Goal: Transaction & Acquisition: Purchase product/service

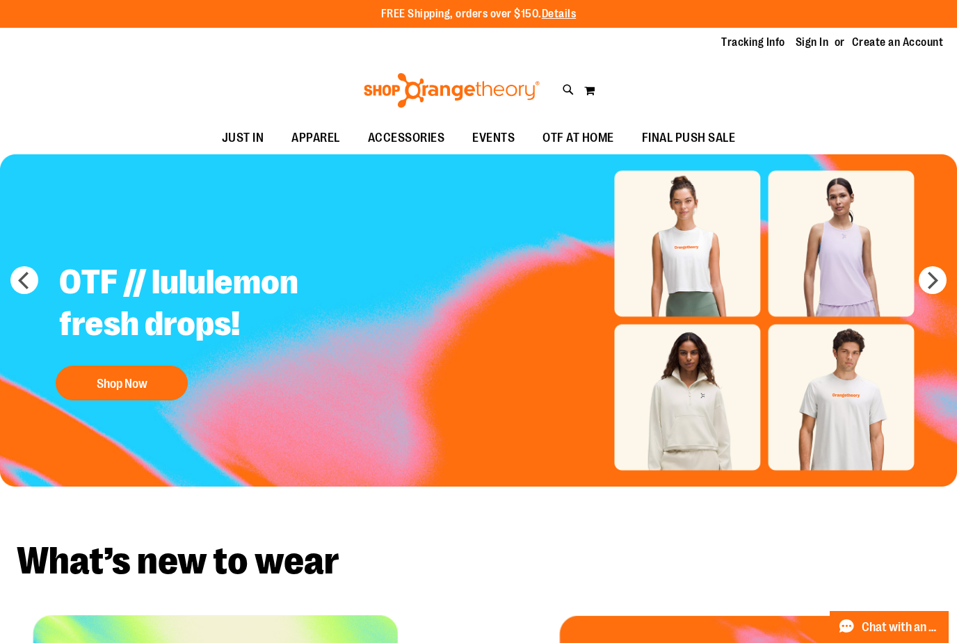
click at [131, 381] on button "Shop Now" at bounding box center [122, 383] width 132 height 35
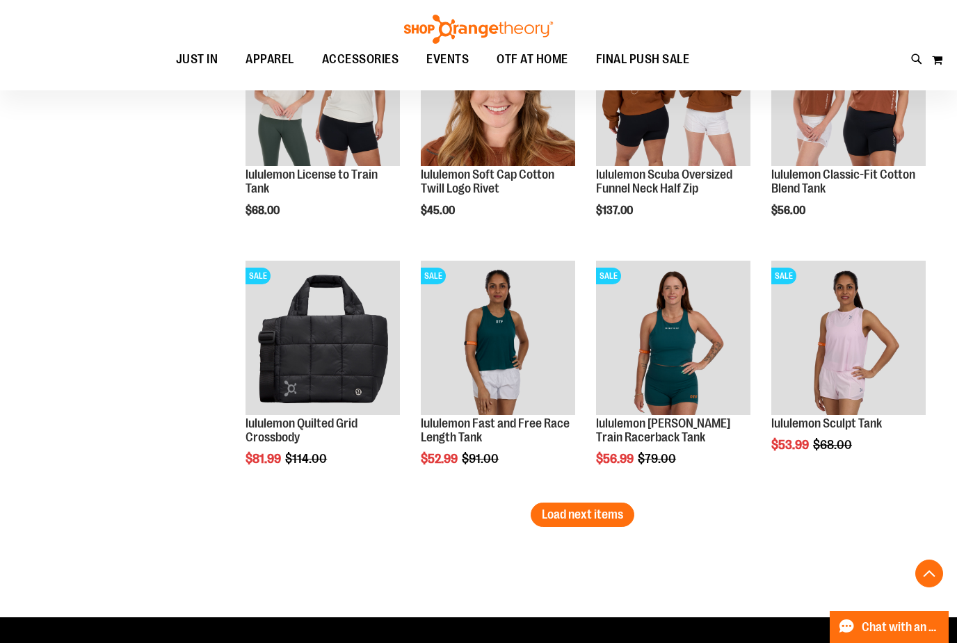
scroll to position [2024, 0]
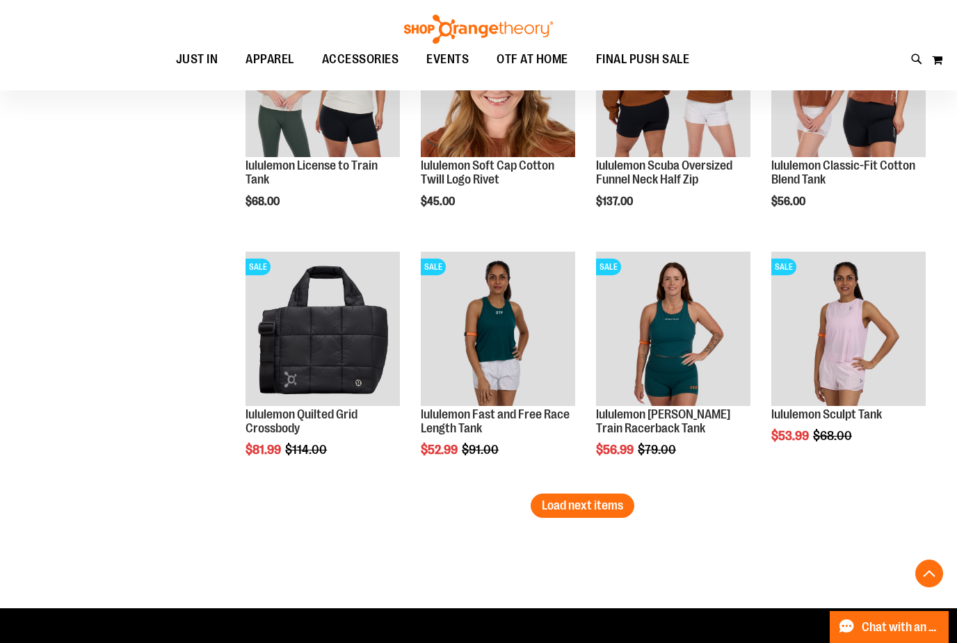
click at [691, 335] on img "product" at bounding box center [673, 329] width 154 height 154
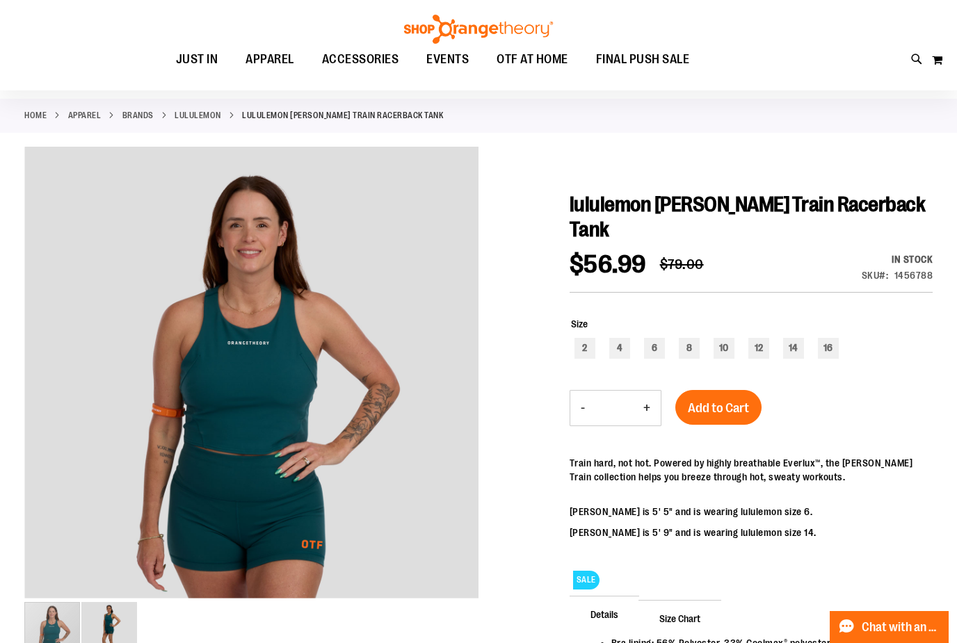
scroll to position [54, 0]
click at [513, 643] on div at bounding box center [478, 503] width 909 height 713
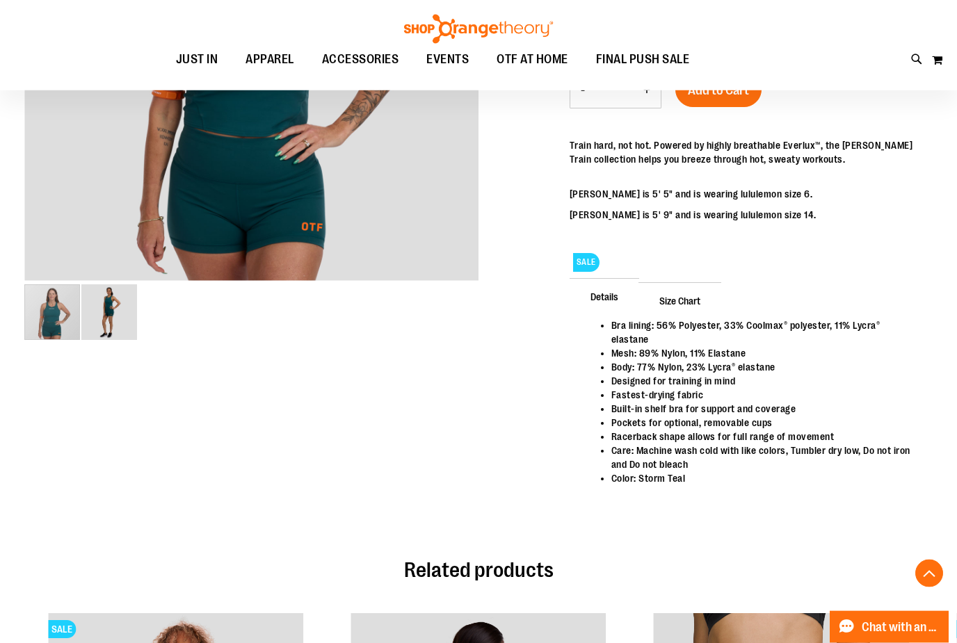
scroll to position [210, 0]
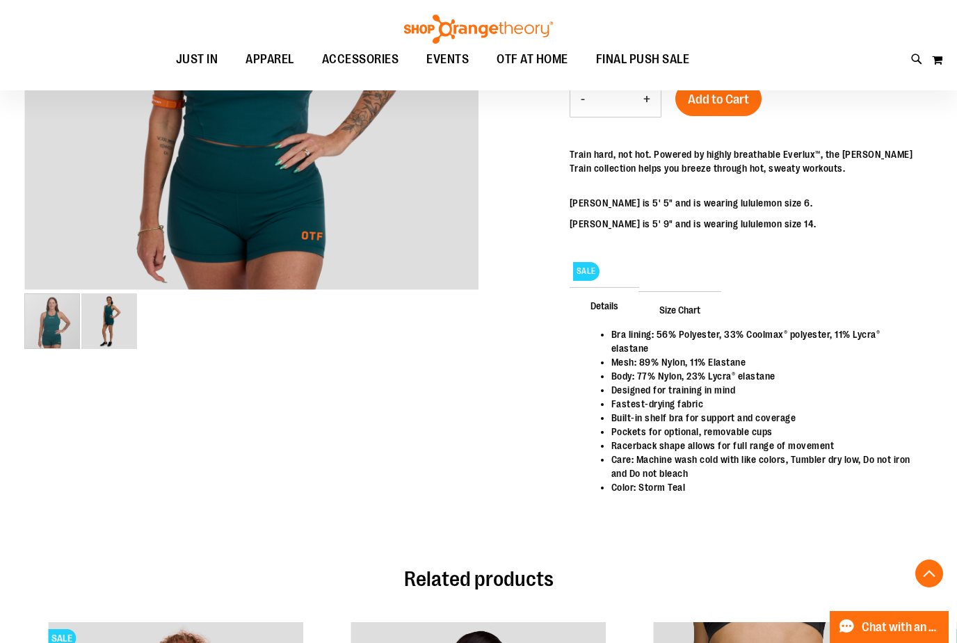
click at [682, 291] on span "Size Chart" at bounding box center [680, 309] width 83 height 36
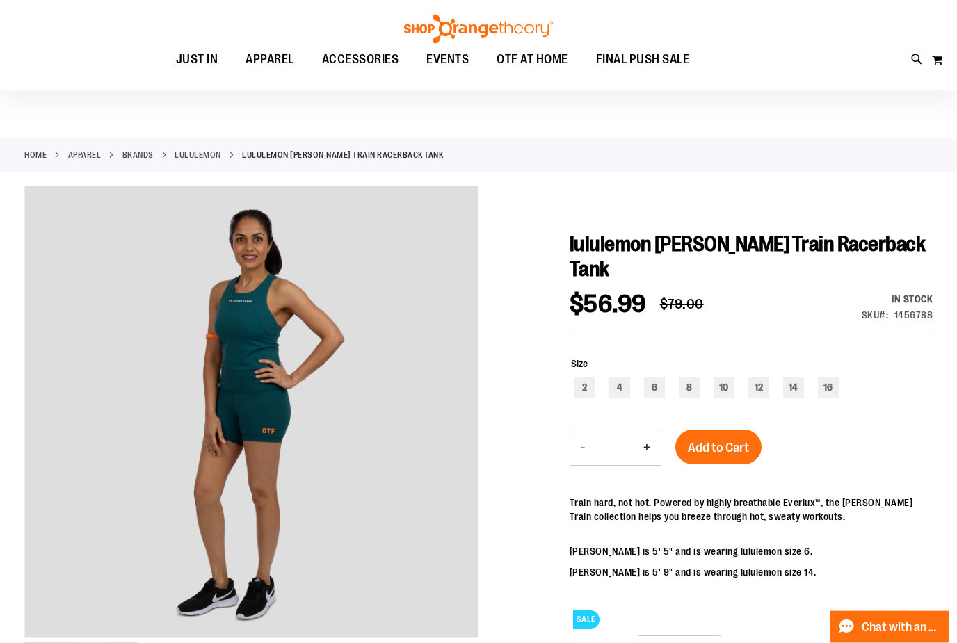
scroll to position [0, 0]
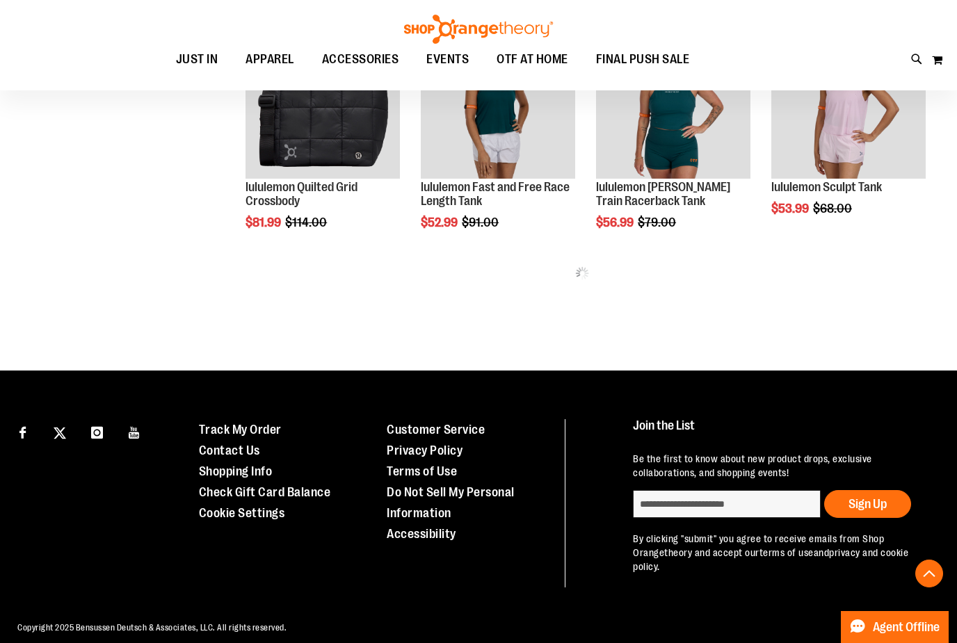
scroll to position [617, 0]
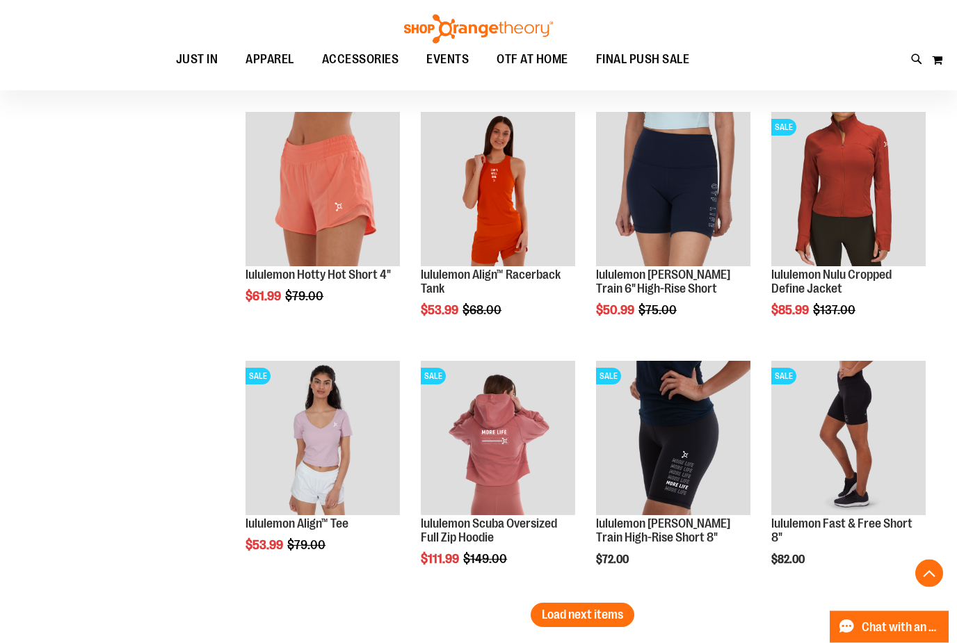
scroll to position [1761, 0]
click at [515, 213] on img "product" at bounding box center [498, 189] width 154 height 154
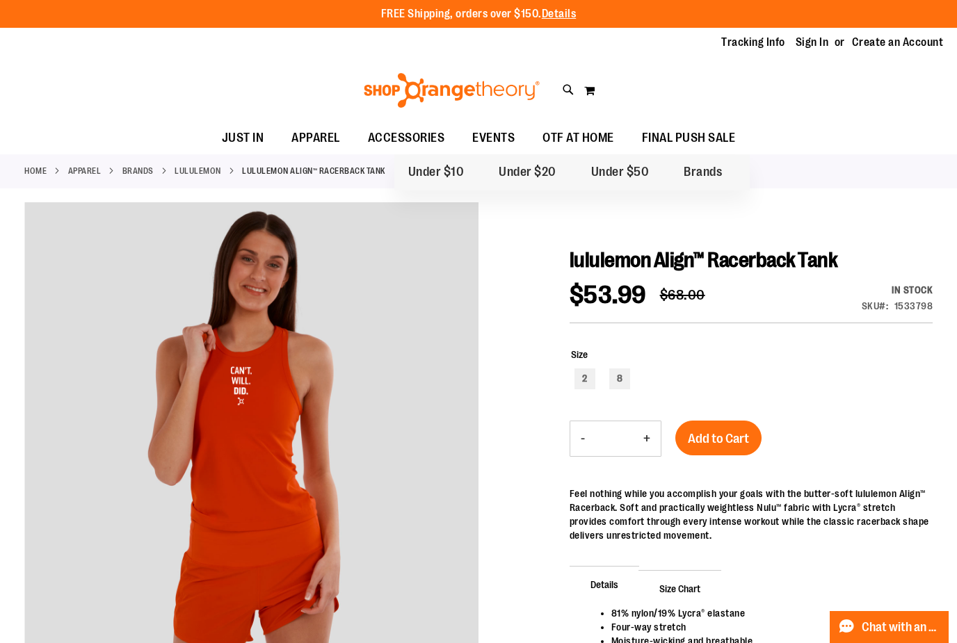
click at [707, 179] on span "Brands" at bounding box center [703, 173] width 38 height 17
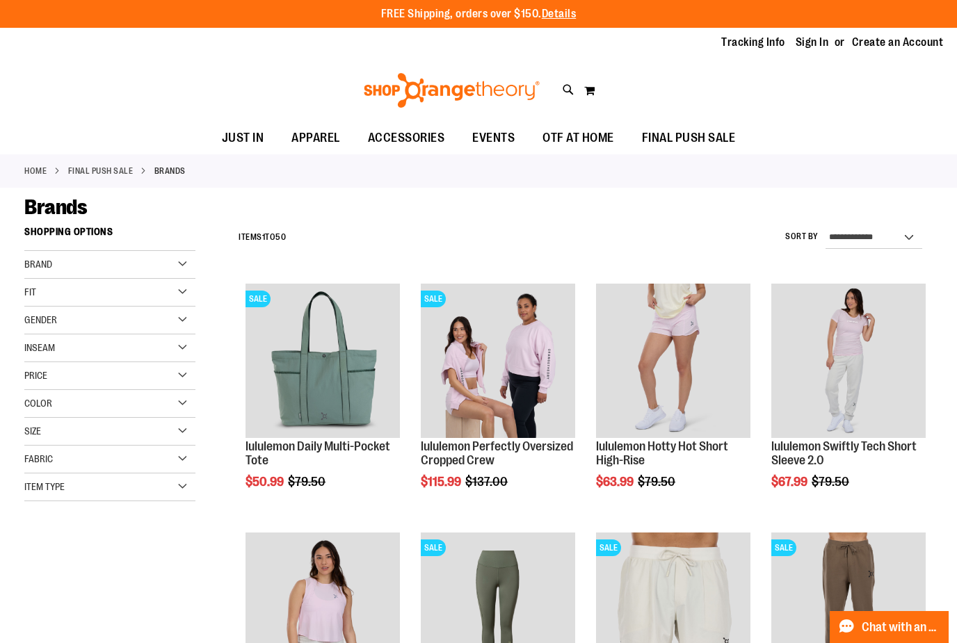
click at [177, 262] on div "Brand" at bounding box center [109, 265] width 171 height 28
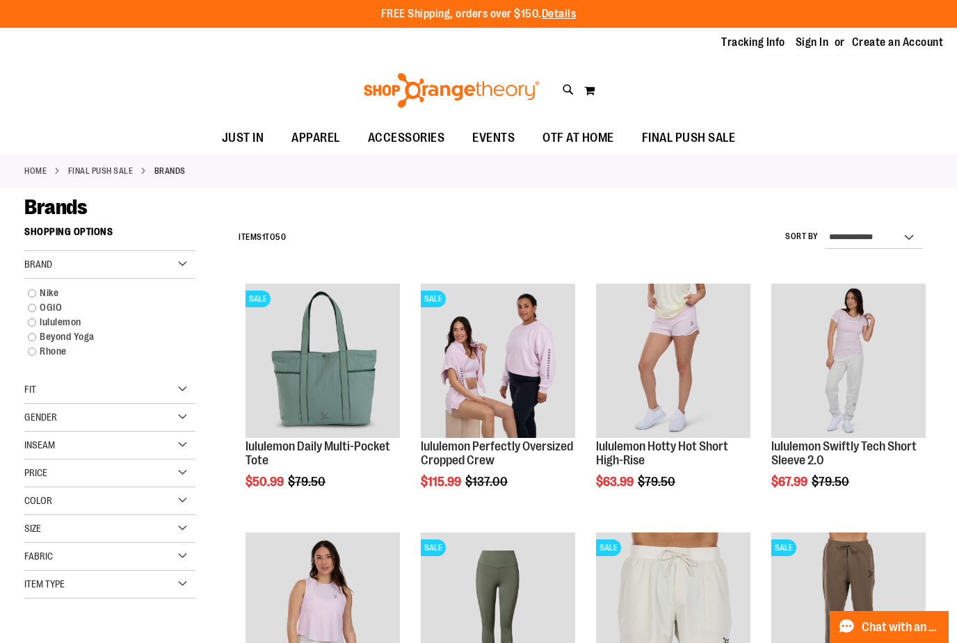
click at [35, 320] on link "lululemon" at bounding box center [103, 322] width 164 height 15
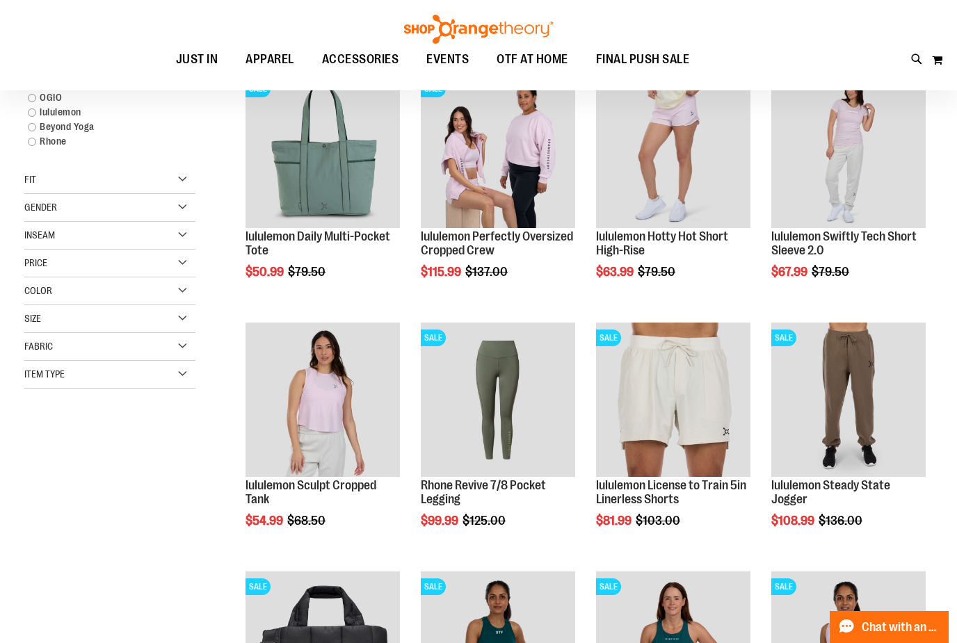
scroll to position [219, 0]
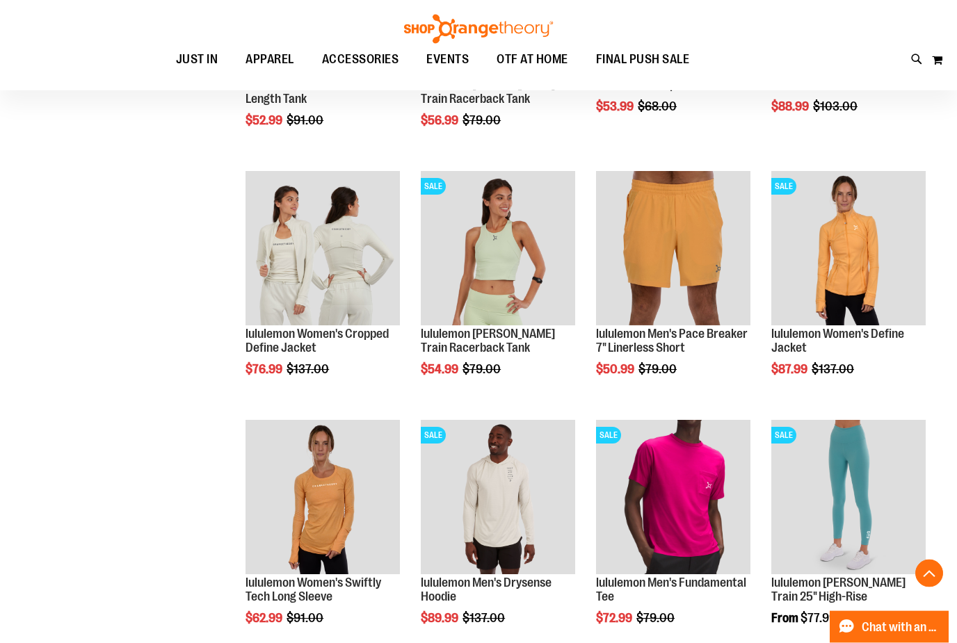
scroll to position [859, 0]
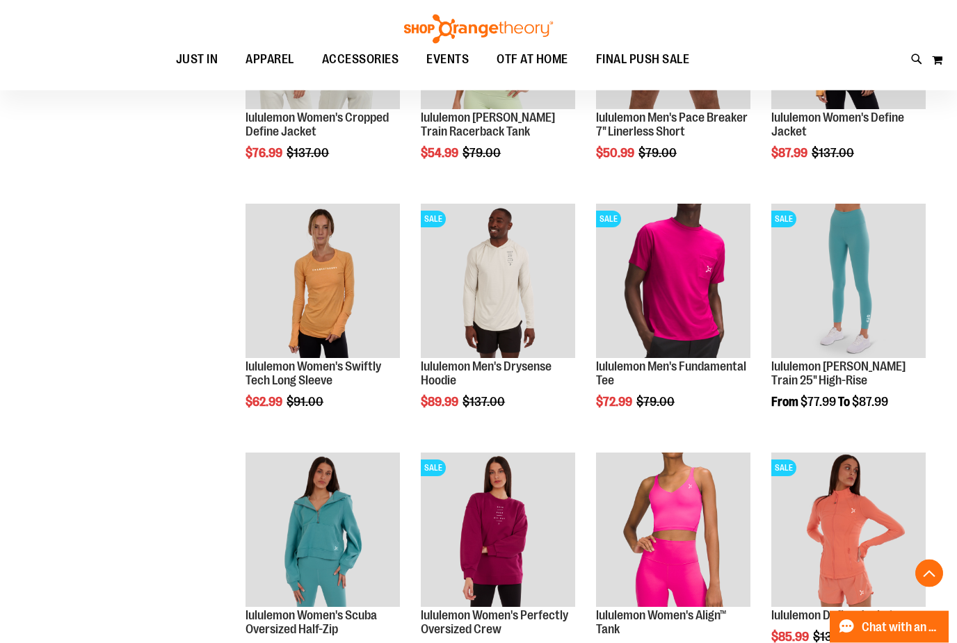
scroll to position [1076, 0]
click at [866, 262] on img "product" at bounding box center [848, 280] width 154 height 154
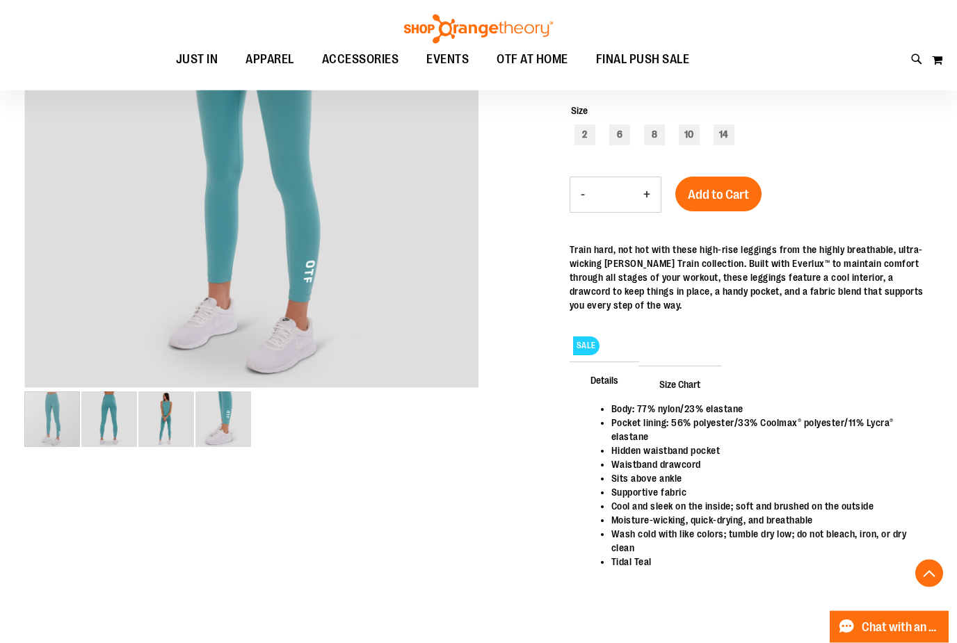
scroll to position [266, 0]
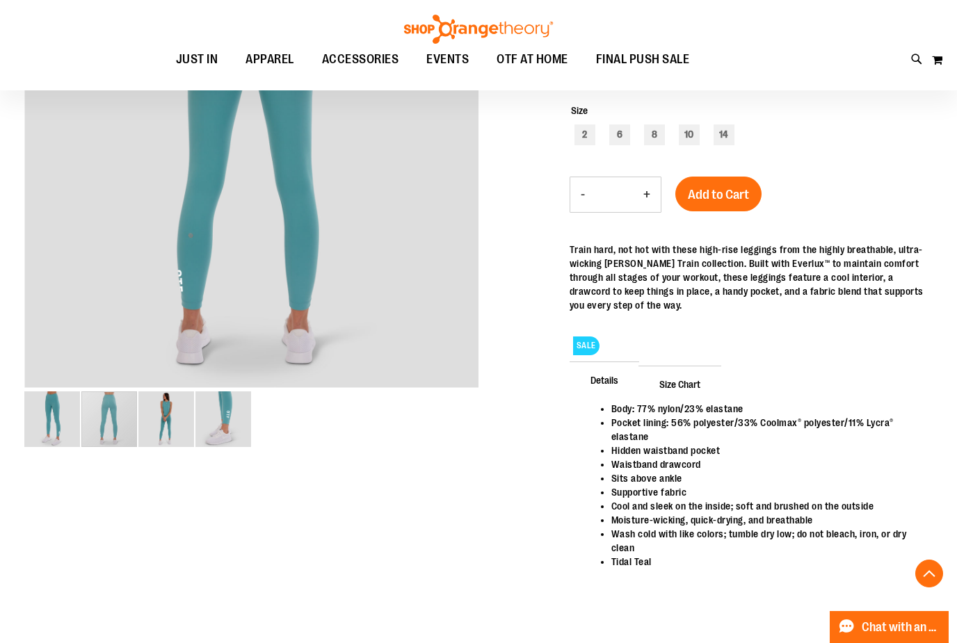
click at [115, 413] on img "image 2 of 4" at bounding box center [109, 420] width 56 height 56
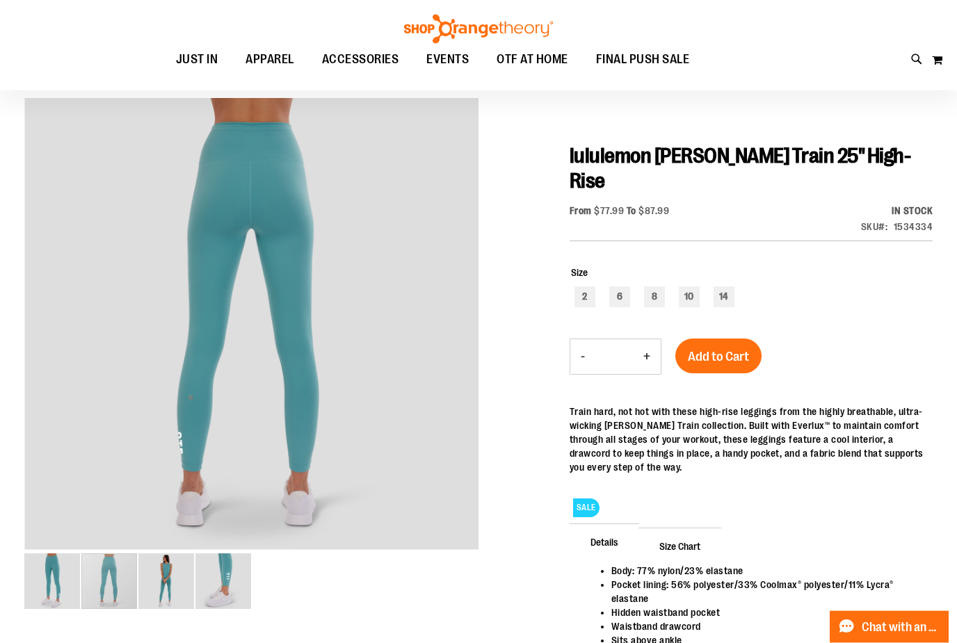
scroll to position [104, 0]
click at [137, 573] on div "carousel" at bounding box center [109, 582] width 56 height 56
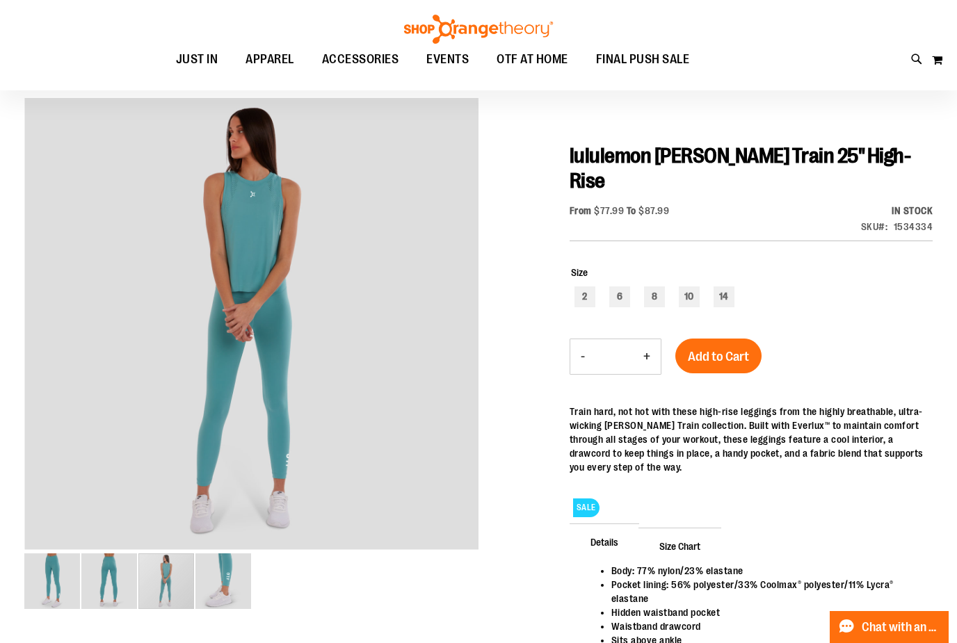
click at [194, 570] on div "carousel" at bounding box center [166, 582] width 56 height 56
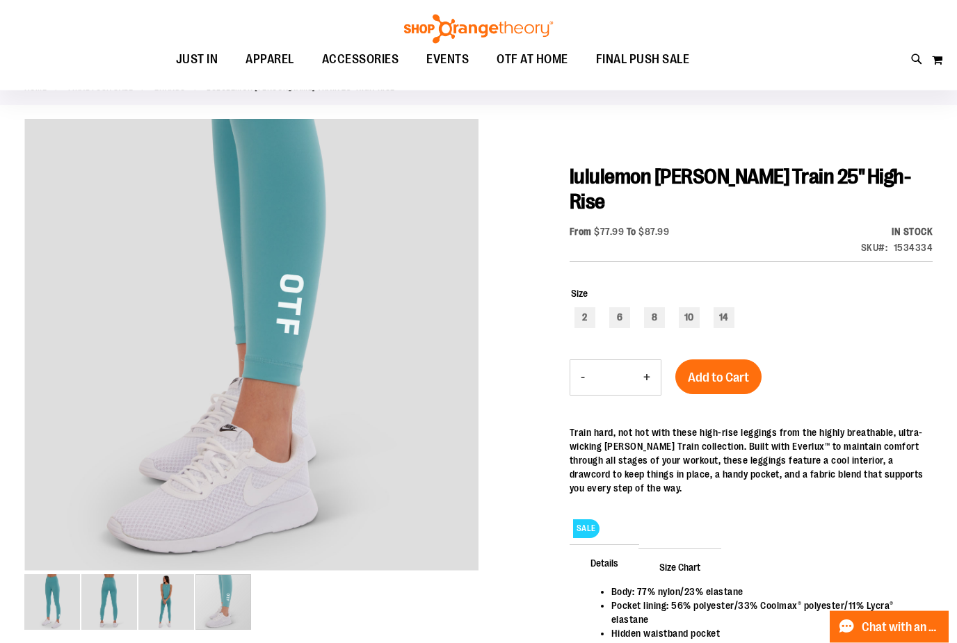
scroll to position [83, 0]
click at [689, 307] on div "10" at bounding box center [689, 317] width 21 height 21
type input "***"
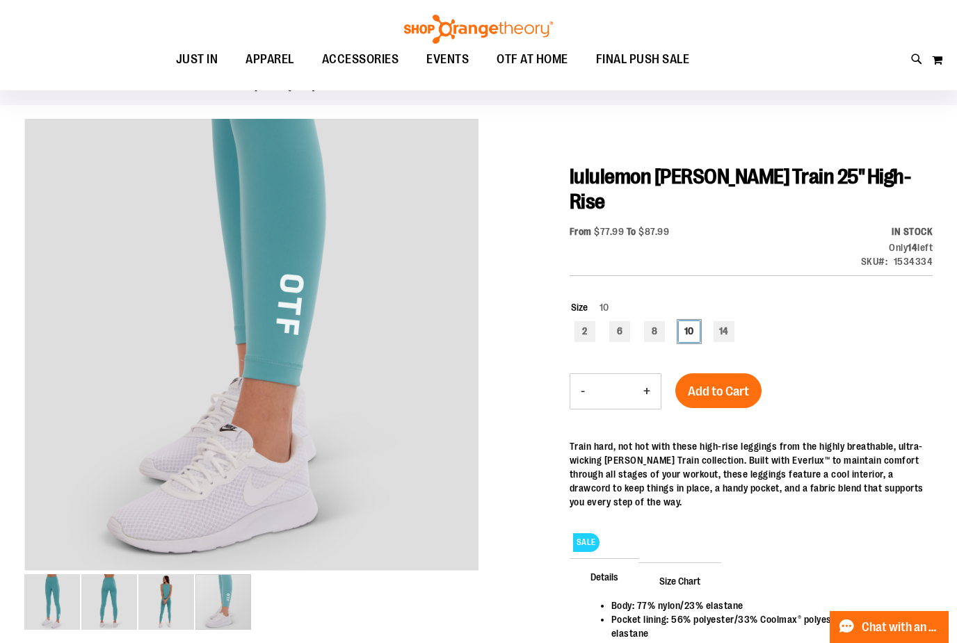
click at [687, 321] on div "10" at bounding box center [689, 331] width 21 height 21
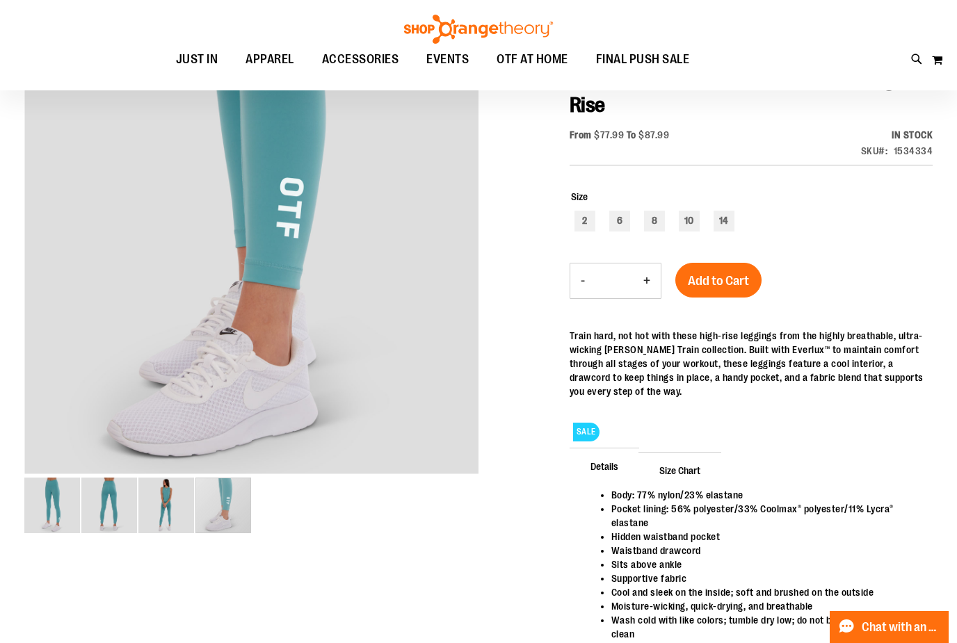
click at [721, 273] on span "Add to Cart" at bounding box center [718, 280] width 61 height 15
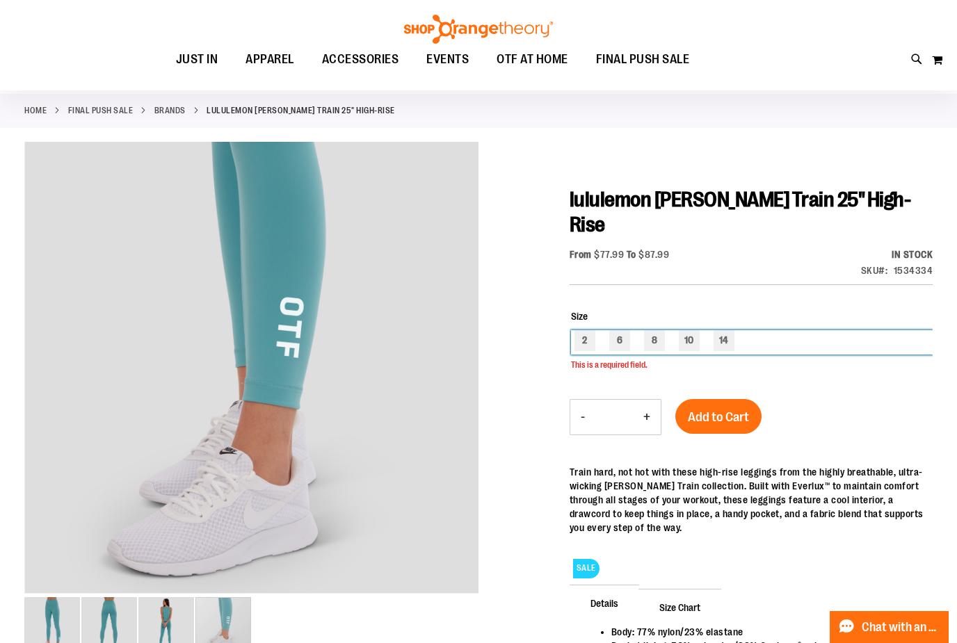
scroll to position [22, 0]
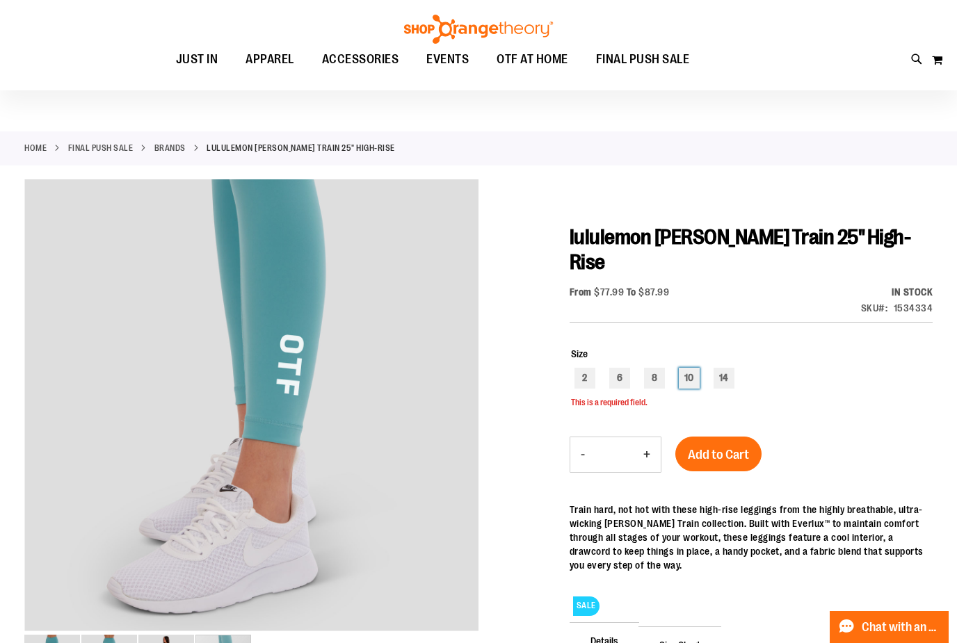
click at [694, 368] on div "10" at bounding box center [689, 378] width 21 height 21
type input "***"
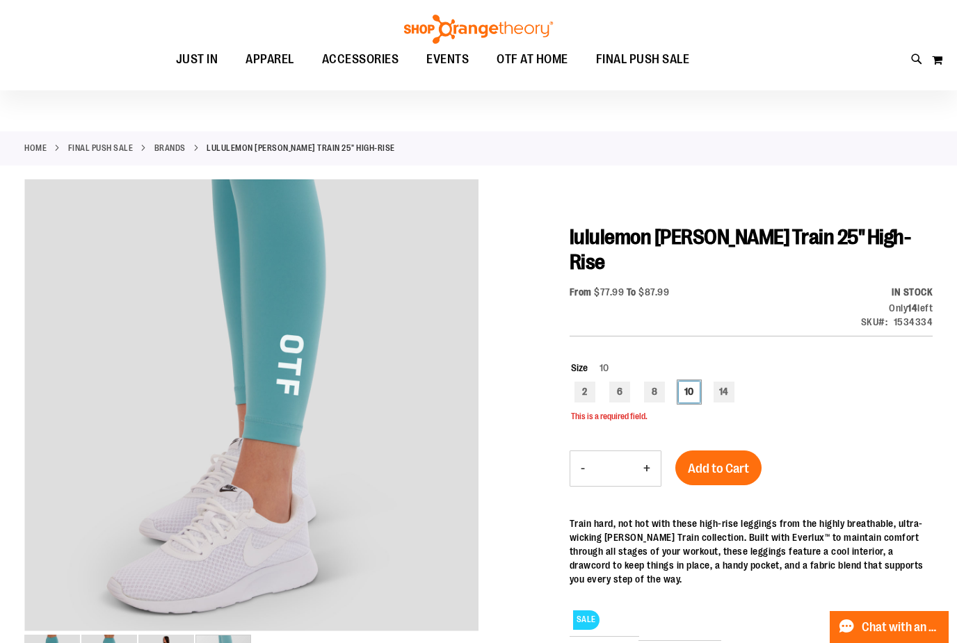
click at [689, 382] on div "10" at bounding box center [689, 392] width 21 height 21
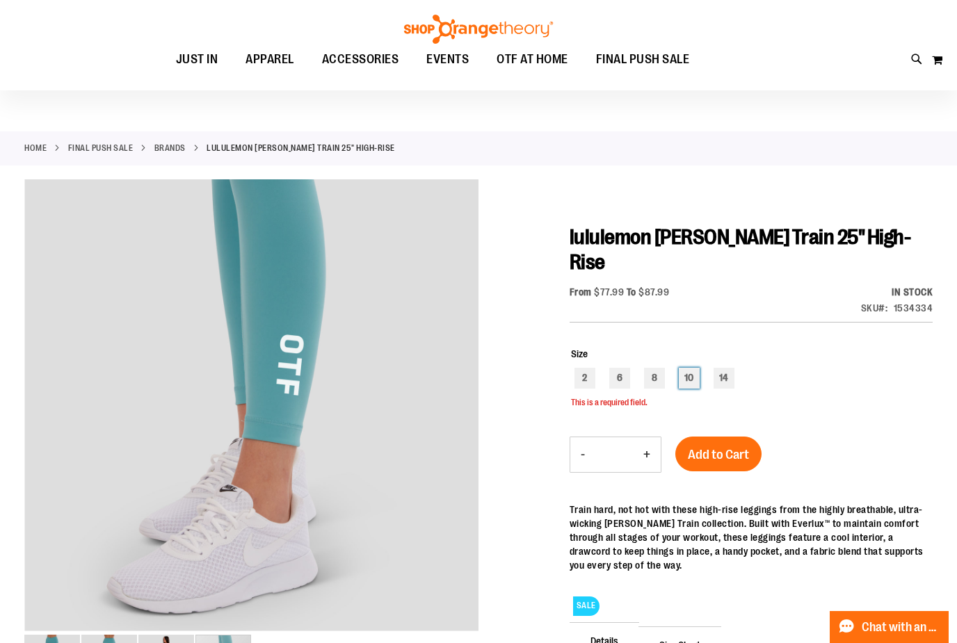
click at [691, 368] on div "10" at bounding box center [689, 378] width 21 height 21
type input "***"
click at [714, 447] on span "Add to Cart" at bounding box center [718, 454] width 61 height 15
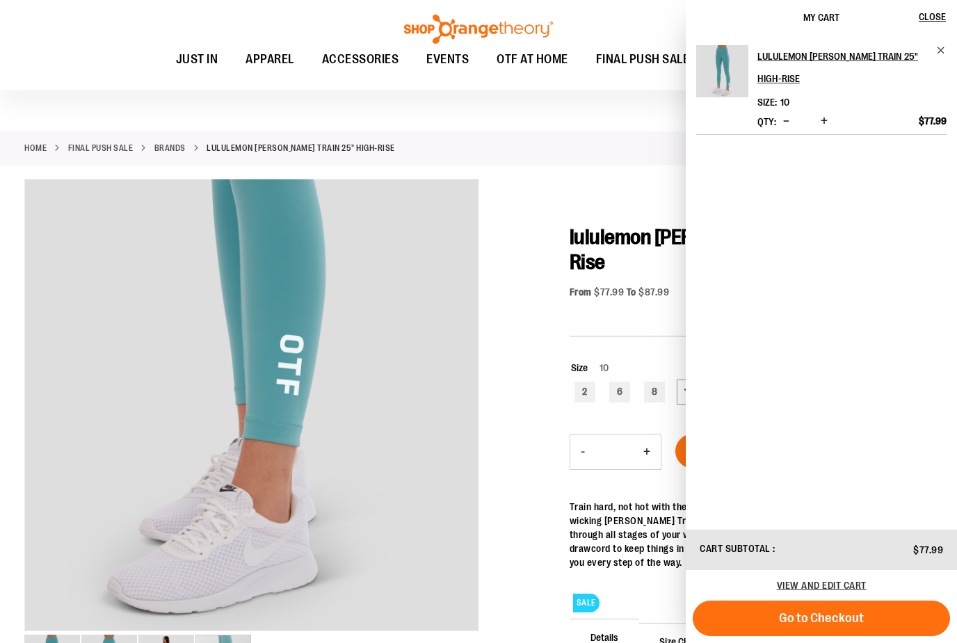
click at [573, 213] on div at bounding box center [478, 530] width 909 height 703
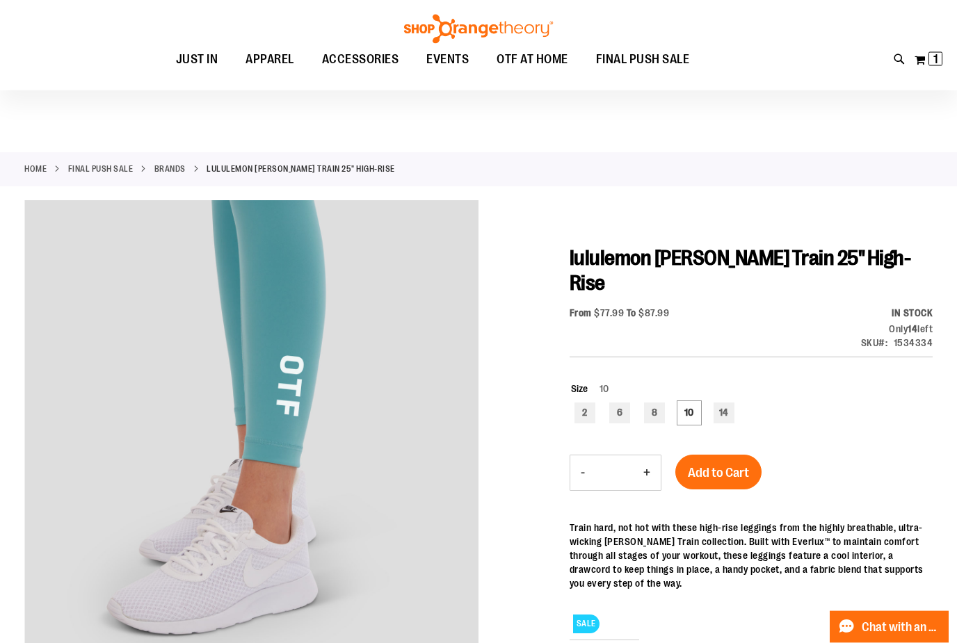
scroll to position [0, 0]
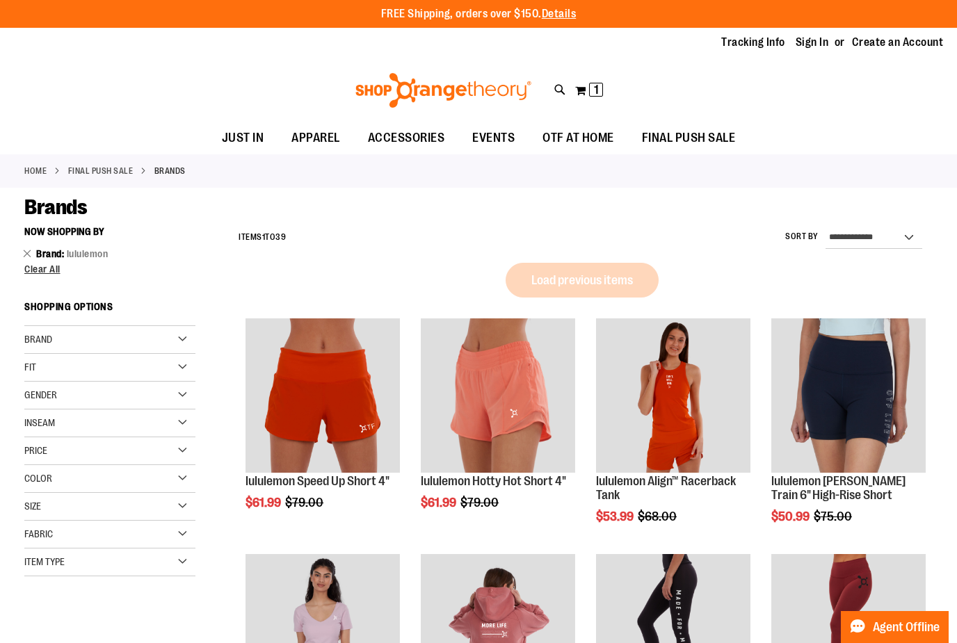
scroll to position [45, 0]
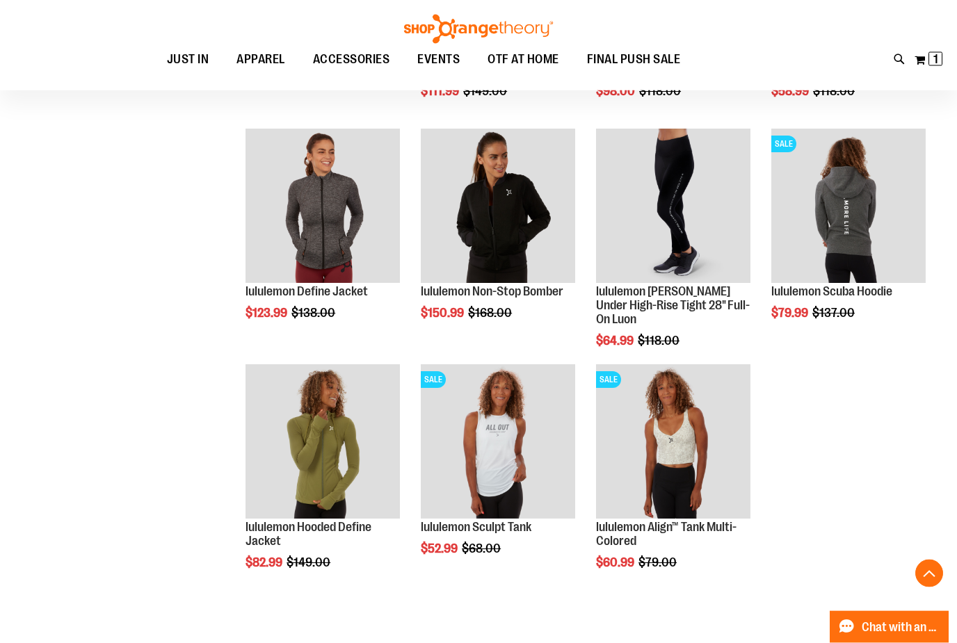
scroll to position [661, 0]
click at [862, 202] on img "product" at bounding box center [848, 206] width 154 height 154
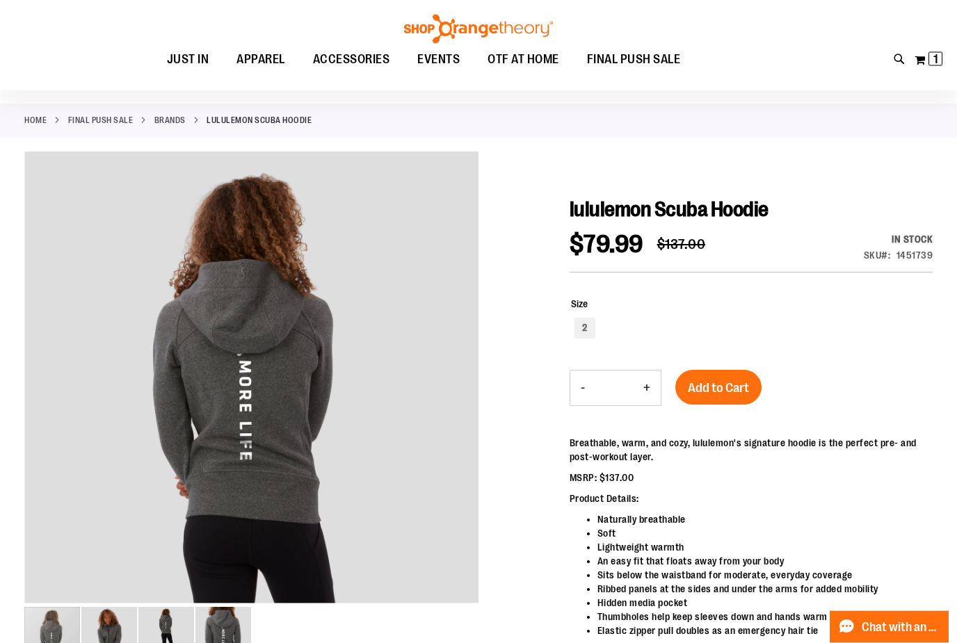
scroll to position [50, 0]
click at [118, 639] on img "image 2 of 4" at bounding box center [109, 635] width 56 height 56
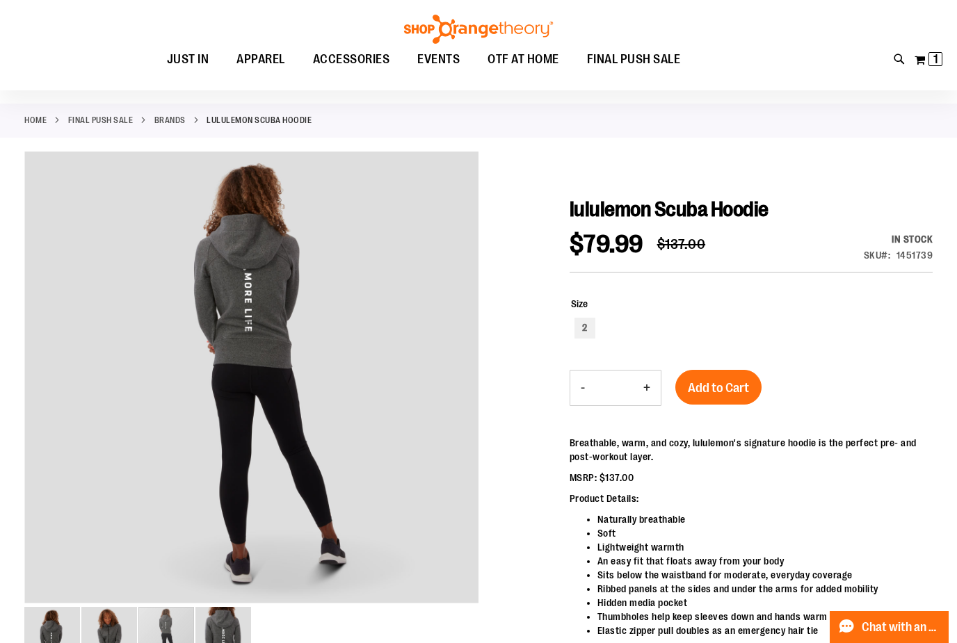
click at [168, 639] on img "image 3 of 4" at bounding box center [166, 635] width 56 height 56
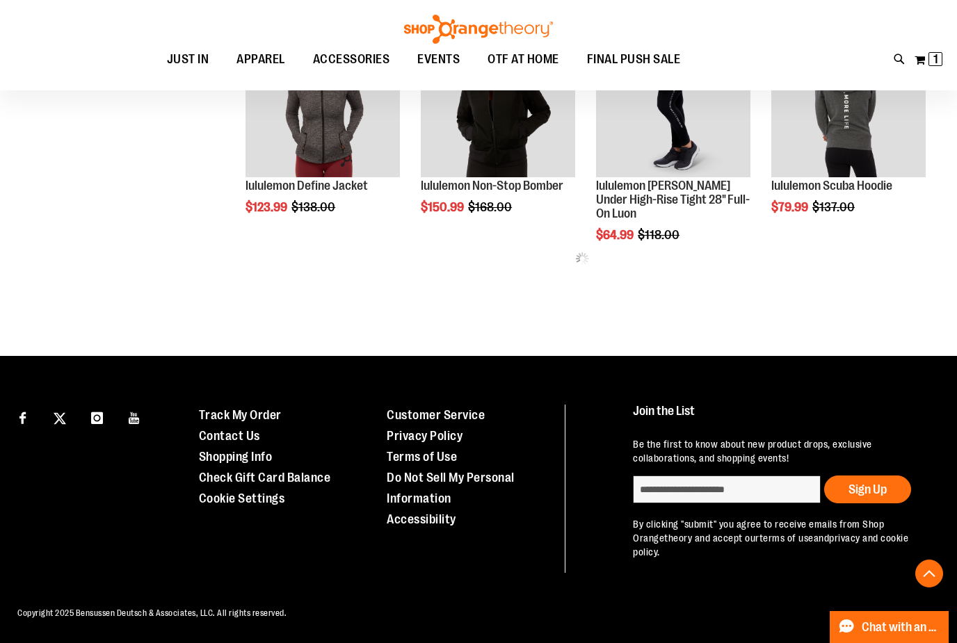
scroll to position [612, 0]
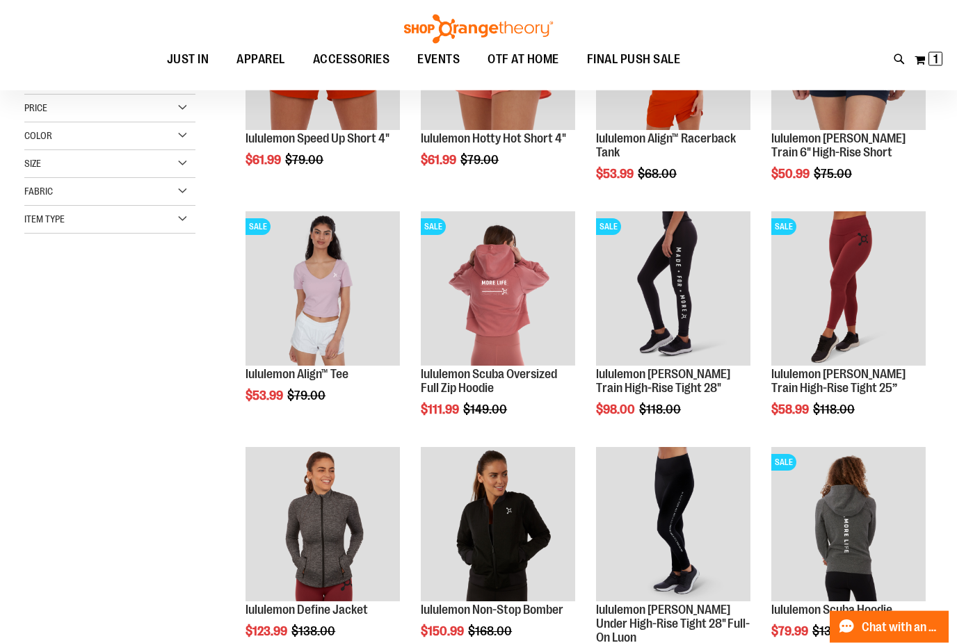
scroll to position [189, 0]
click at [532, 280] on img "product" at bounding box center [498, 288] width 154 height 154
click at [531, 296] on img "product" at bounding box center [498, 288] width 154 height 154
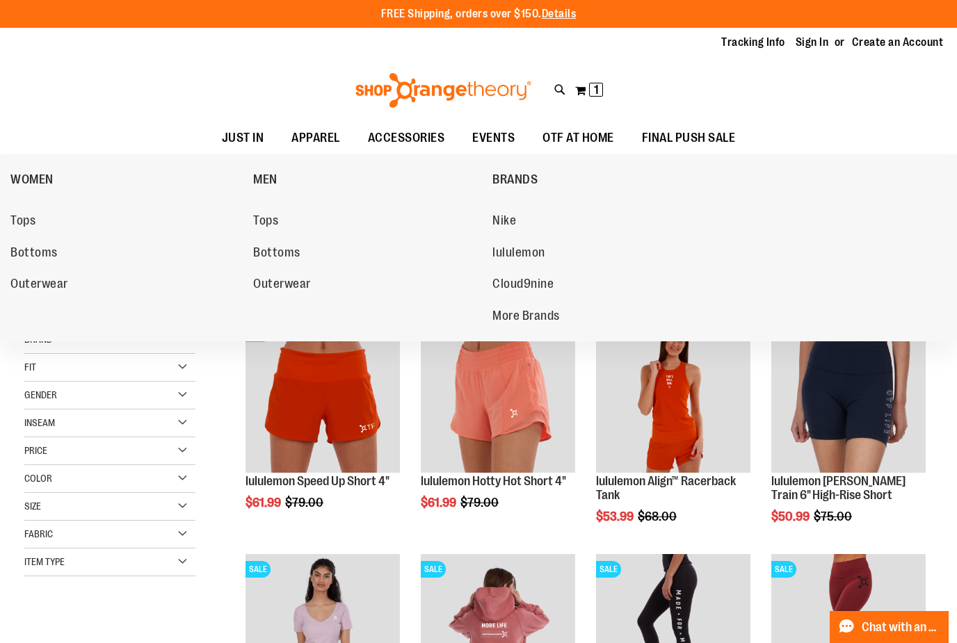
click at [457, 88] on img at bounding box center [443, 90] width 180 height 35
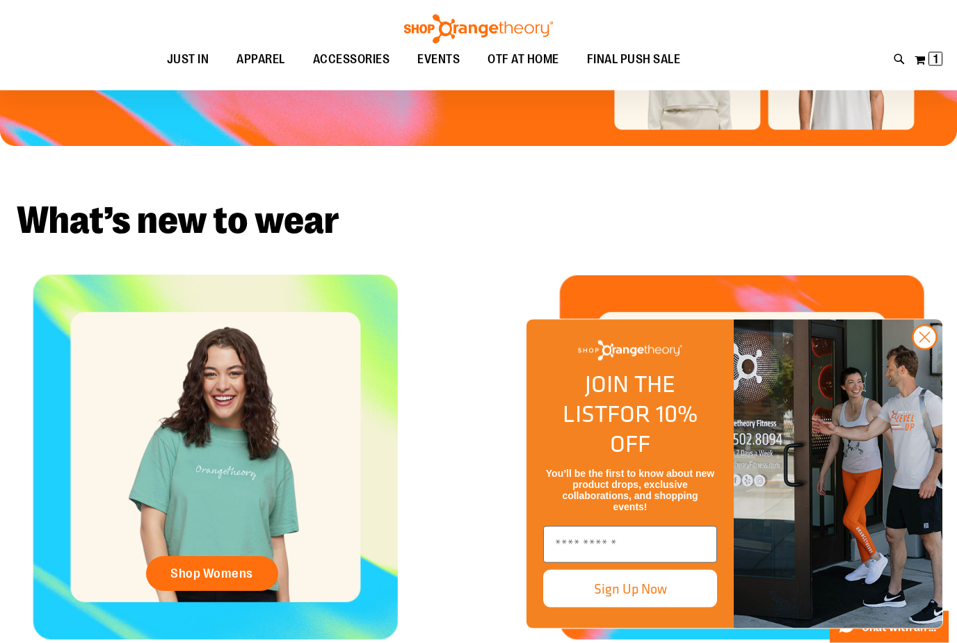
click at [919, 425] on img "FLYOUT Form" at bounding box center [838, 474] width 209 height 309
click at [921, 349] on circle "Close dialog" at bounding box center [924, 337] width 23 height 23
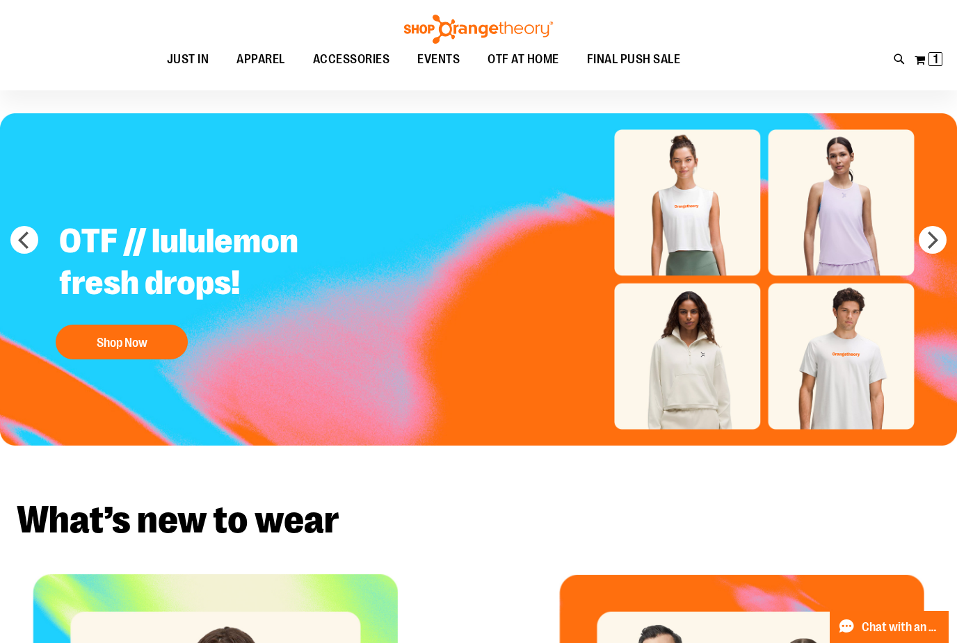
scroll to position [0, 0]
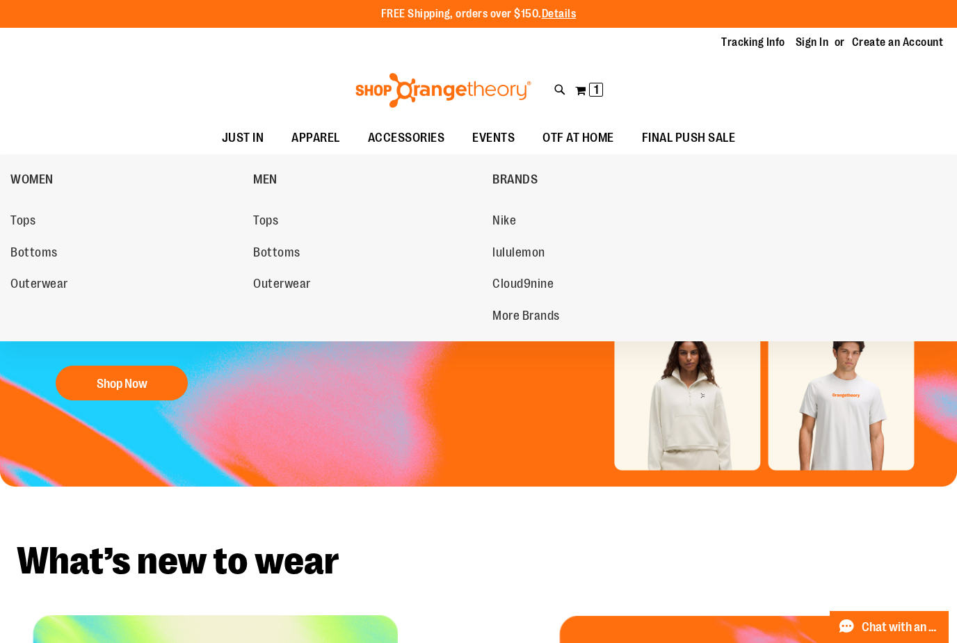
click at [536, 257] on span "lululemon" at bounding box center [519, 254] width 53 height 17
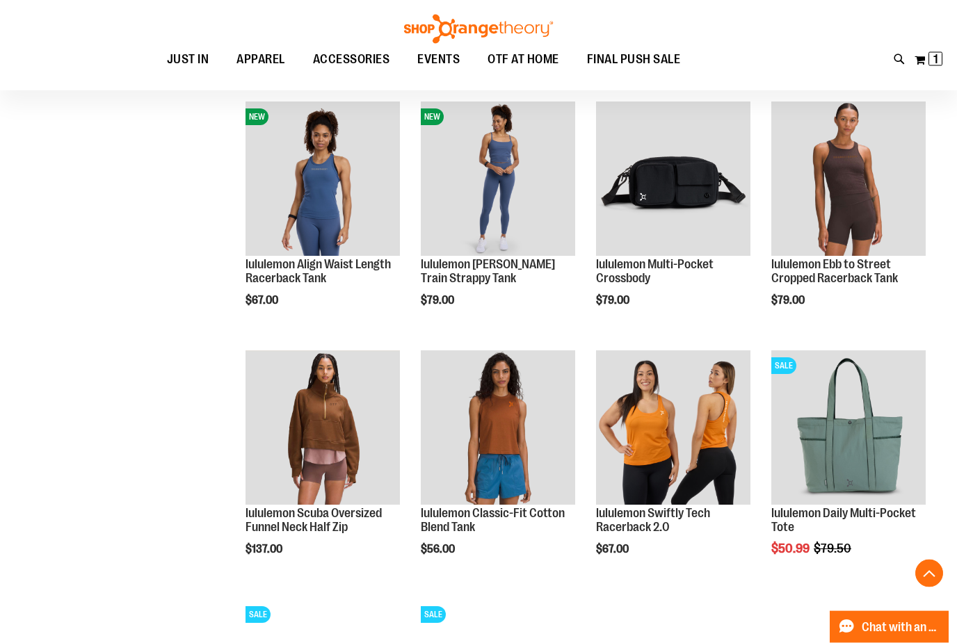
scroll to position [681, 0]
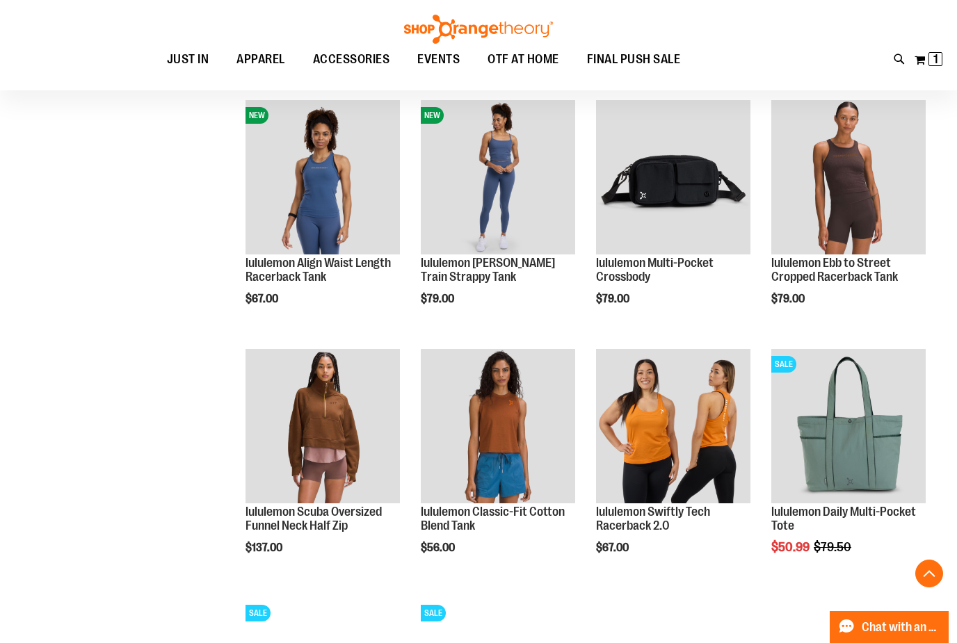
click at [857, 170] on img "product" at bounding box center [848, 177] width 154 height 154
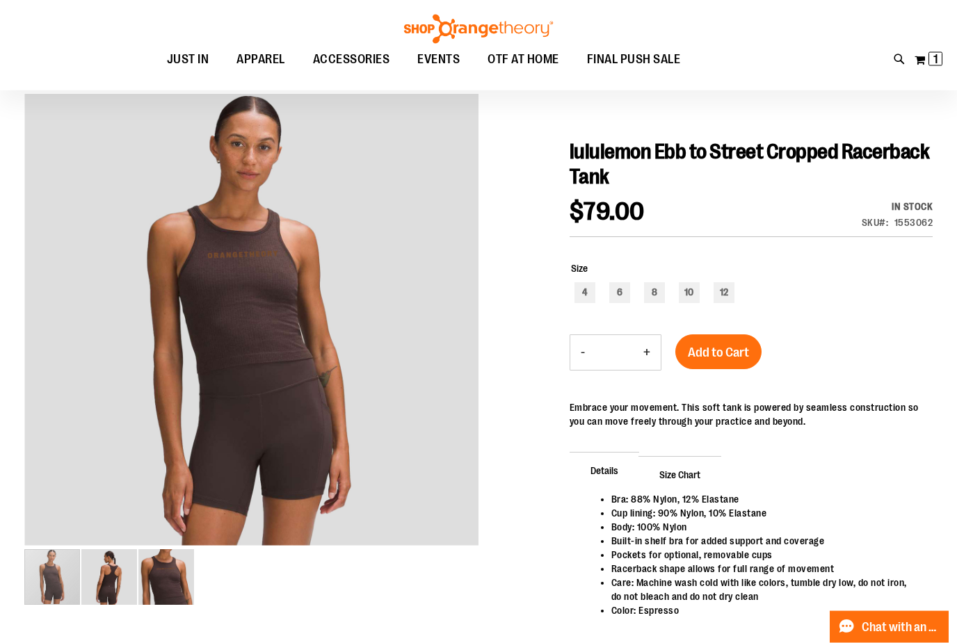
scroll to position [108, 0]
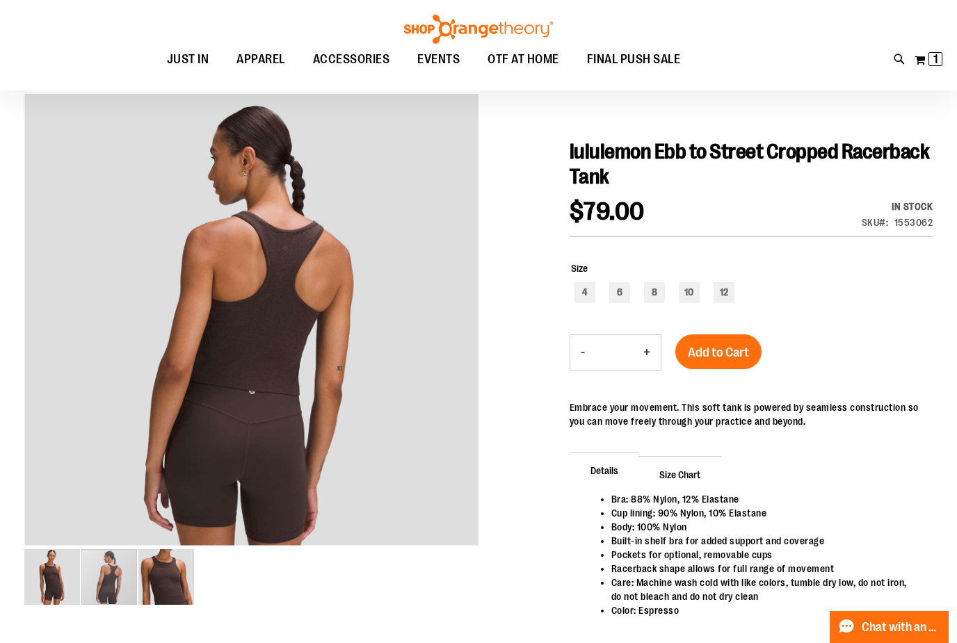
click at [109, 586] on img "image 2 of 3" at bounding box center [109, 578] width 56 height 56
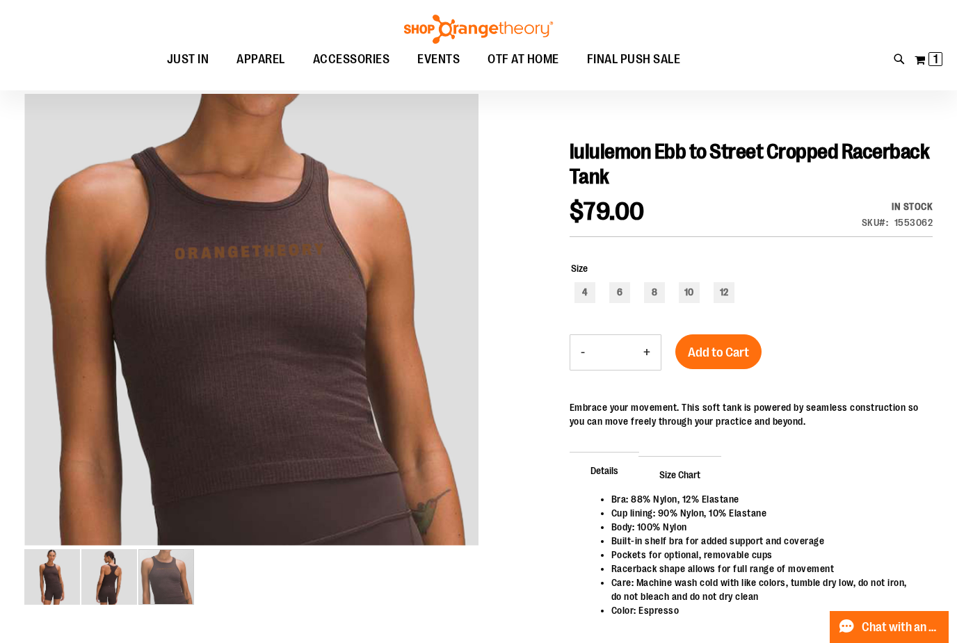
click at [173, 577] on img "image 3 of 3" at bounding box center [166, 578] width 56 height 56
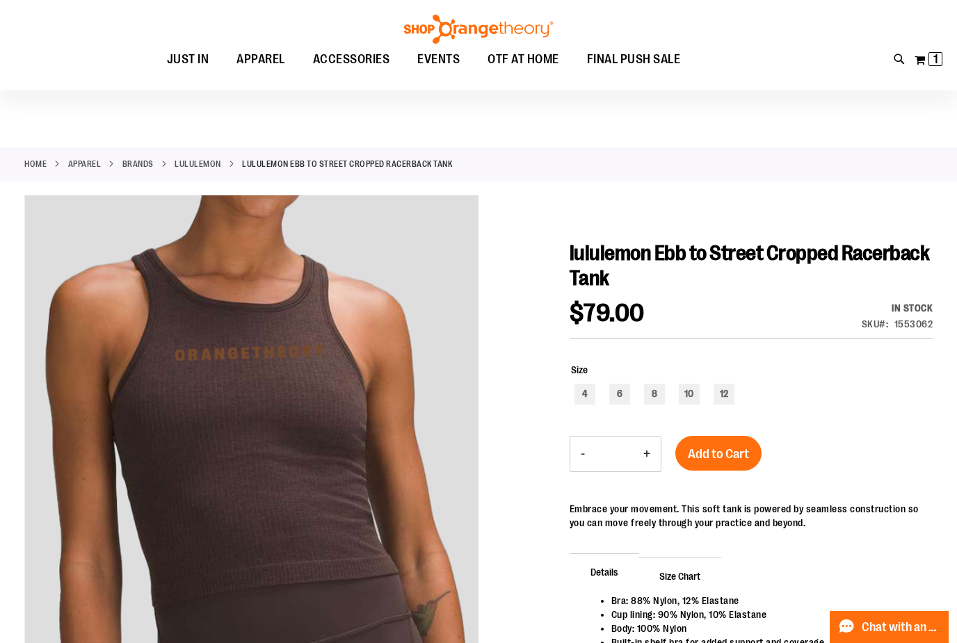
scroll to position [0, 0]
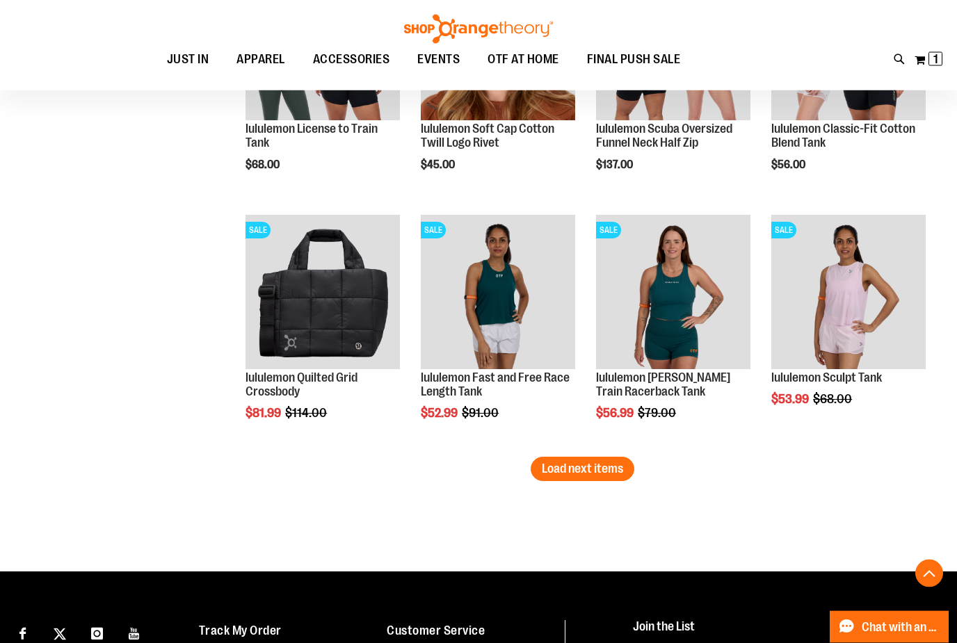
scroll to position [2068, 0]
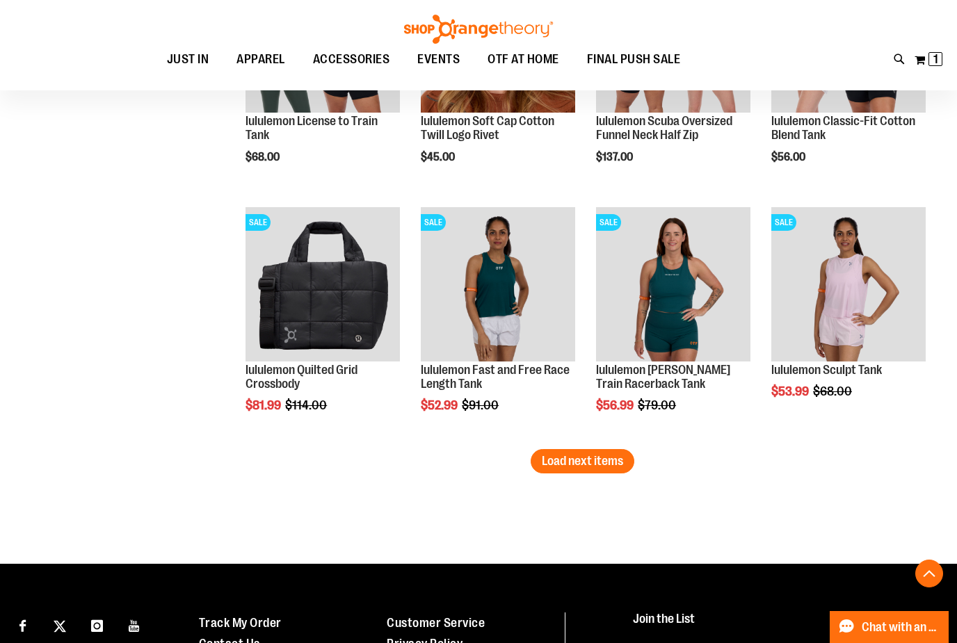
click at [608, 463] on span "Load next items" at bounding box center [582, 461] width 81 height 14
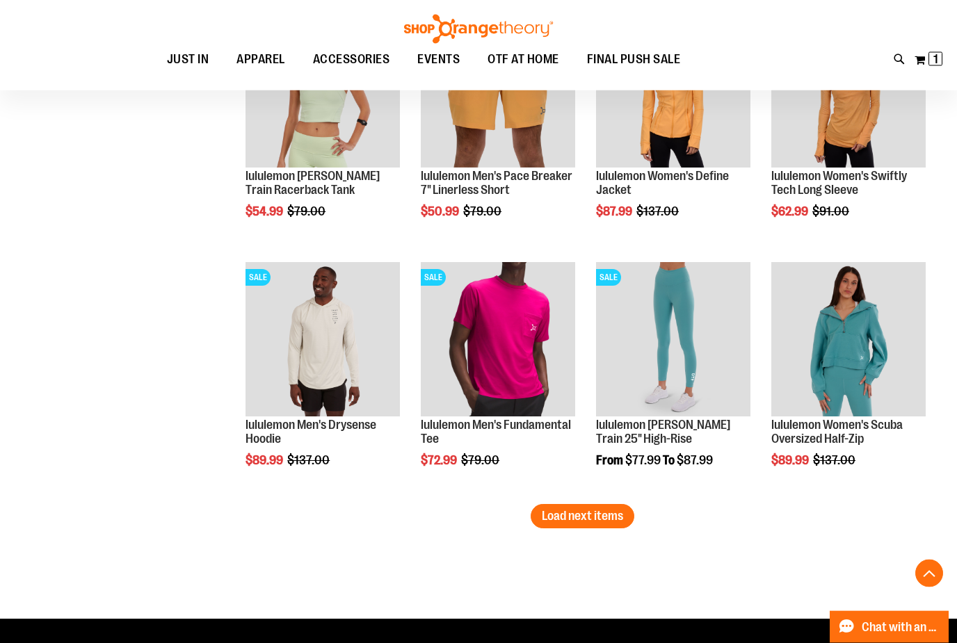
scroll to position [2762, 0]
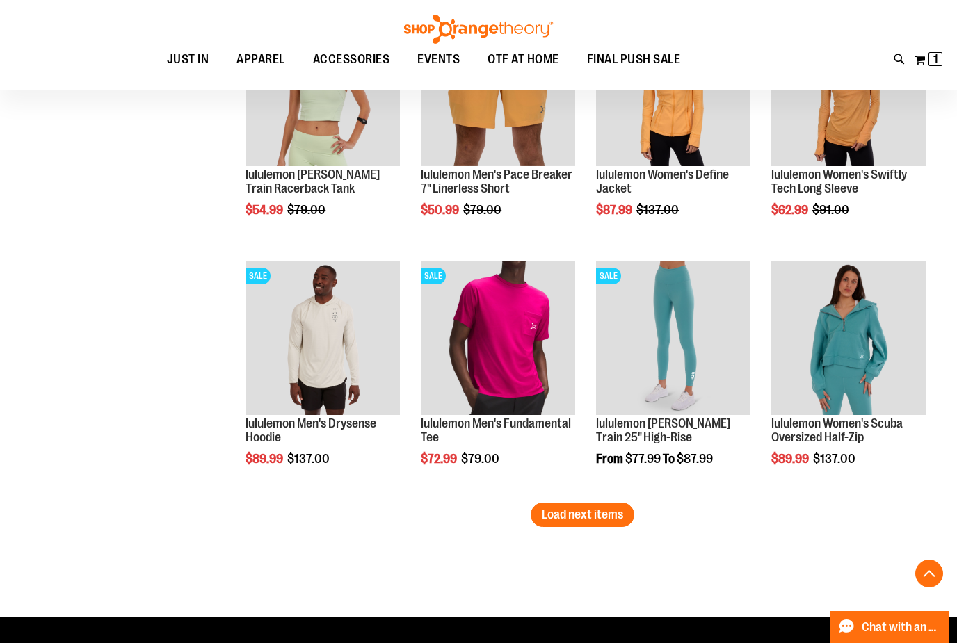
click at [854, 337] on img "product" at bounding box center [848, 338] width 154 height 154
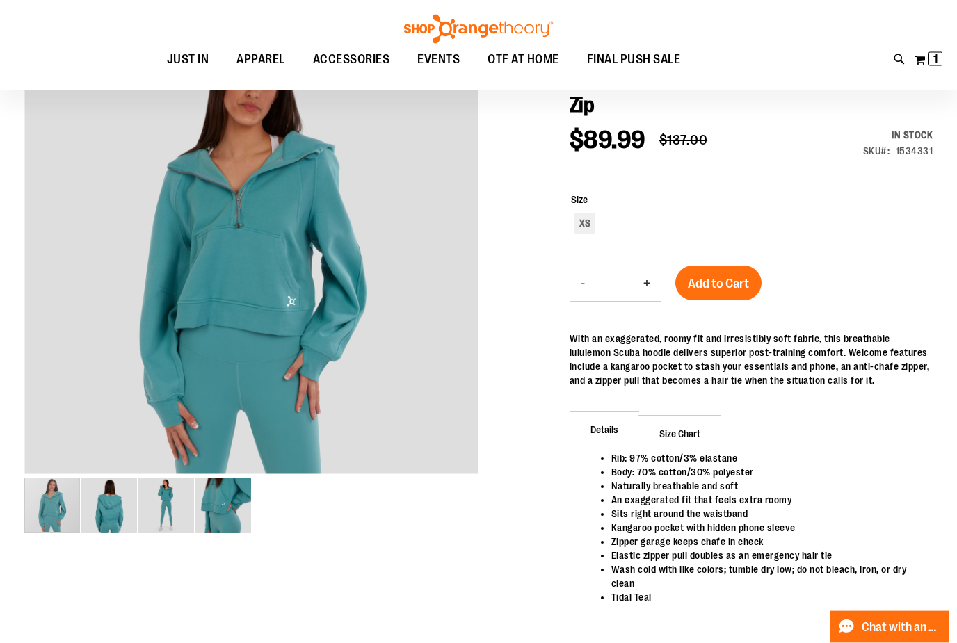
scroll to position [179, 0]
click at [108, 502] on img "image 2 of 4" at bounding box center [109, 506] width 56 height 56
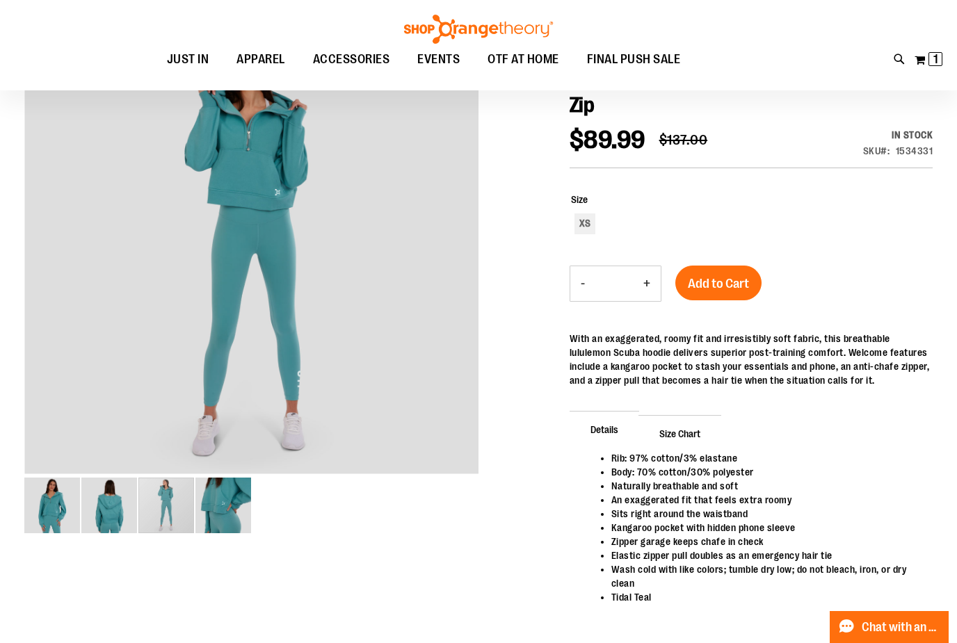
click at [164, 511] on div "carousel" at bounding box center [166, 506] width 56 height 56
click at [194, 508] on div "carousel" at bounding box center [166, 506] width 56 height 56
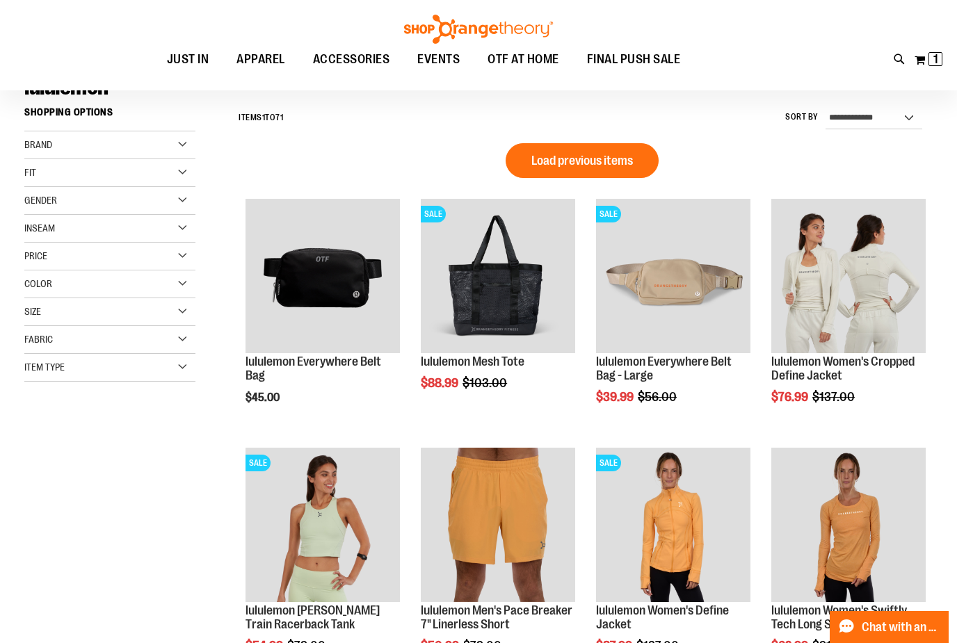
scroll to position [115, 0]
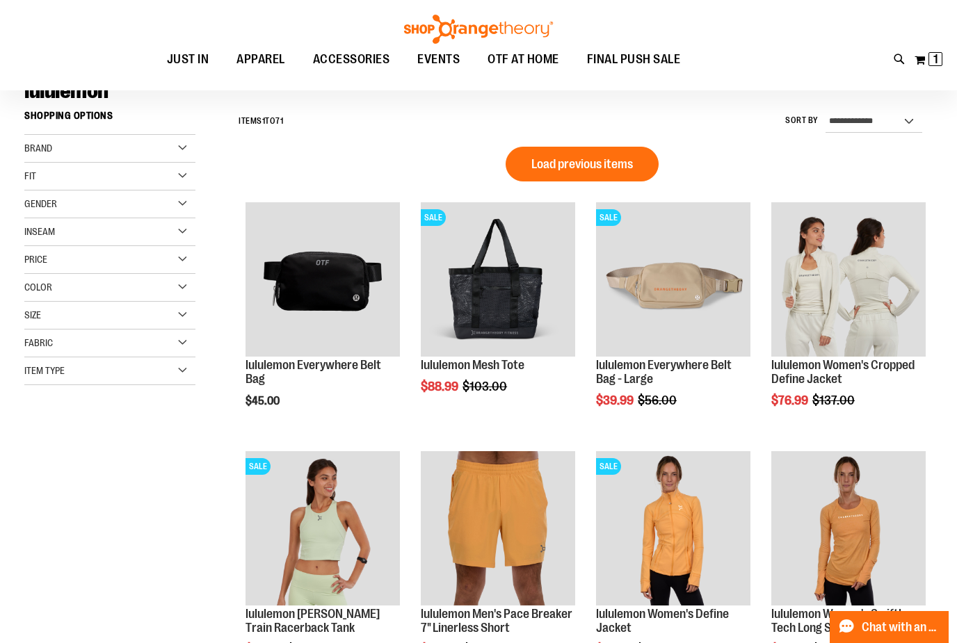
click at [851, 273] on img "product" at bounding box center [848, 279] width 154 height 154
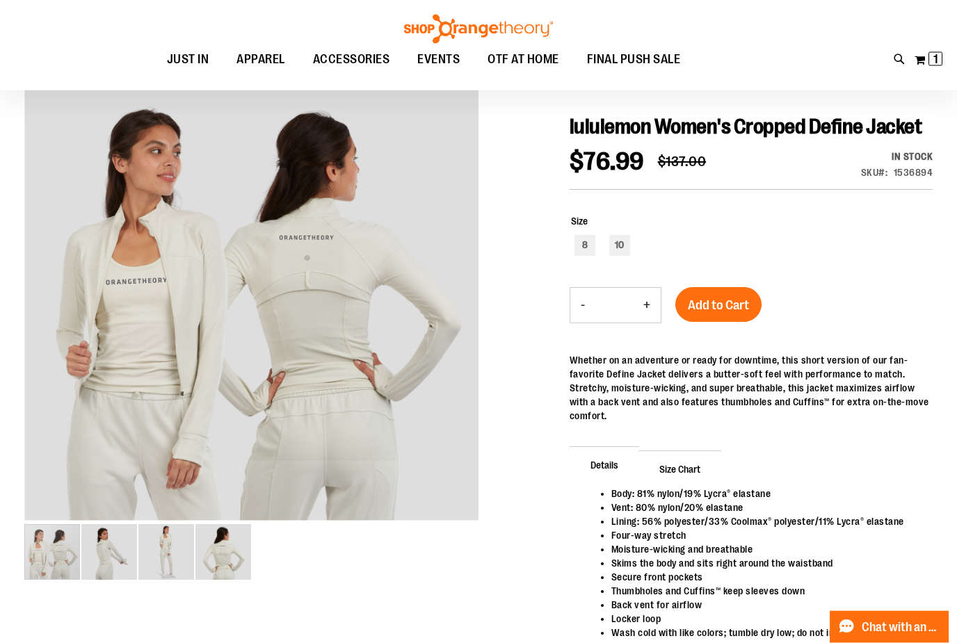
scroll to position [136, 0]
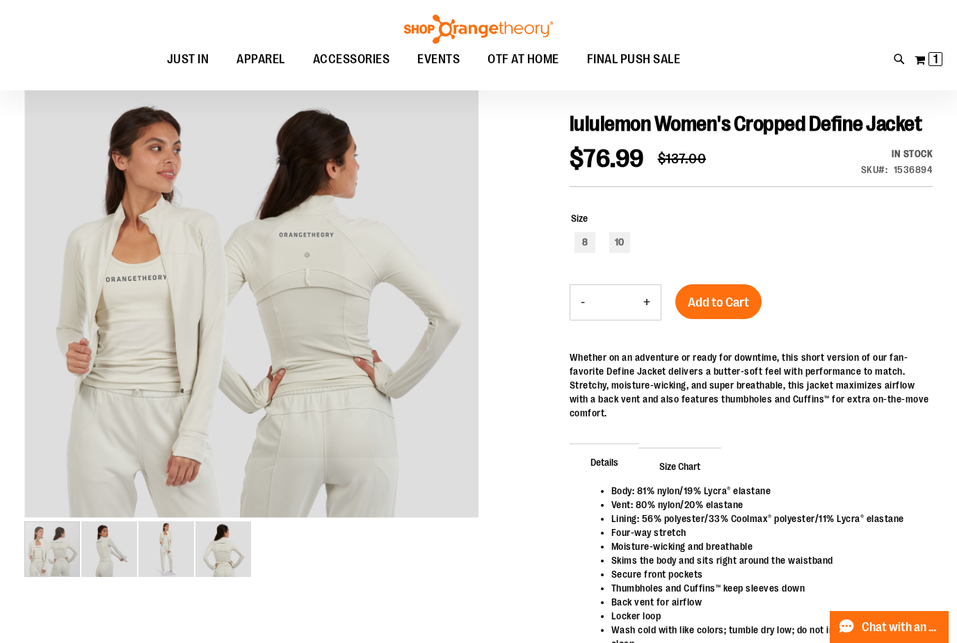
click at [113, 557] on img "image 2 of 4" at bounding box center [109, 550] width 56 height 56
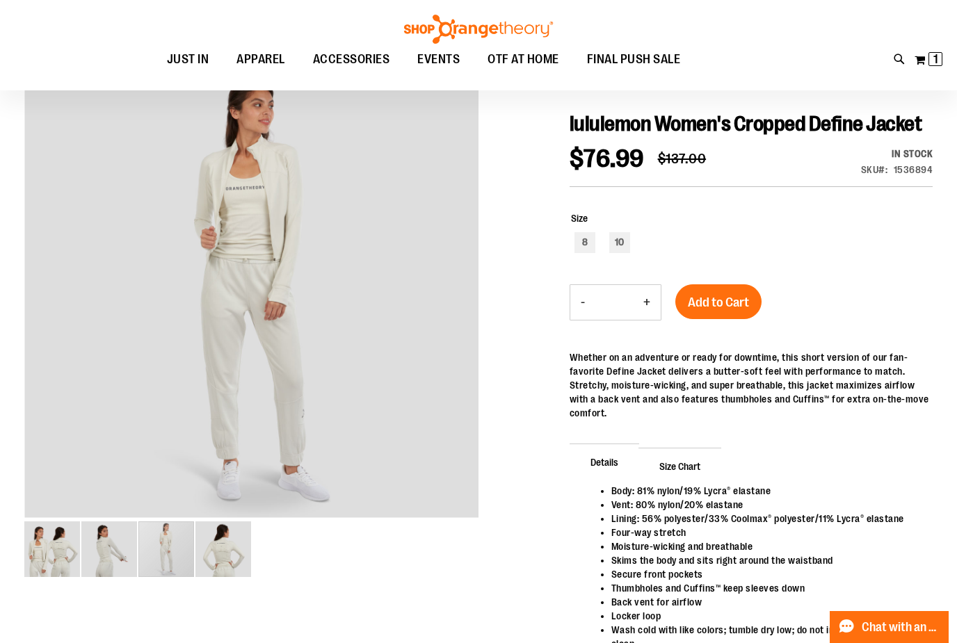
click at [166, 563] on img "image 3 of 4" at bounding box center [166, 550] width 56 height 56
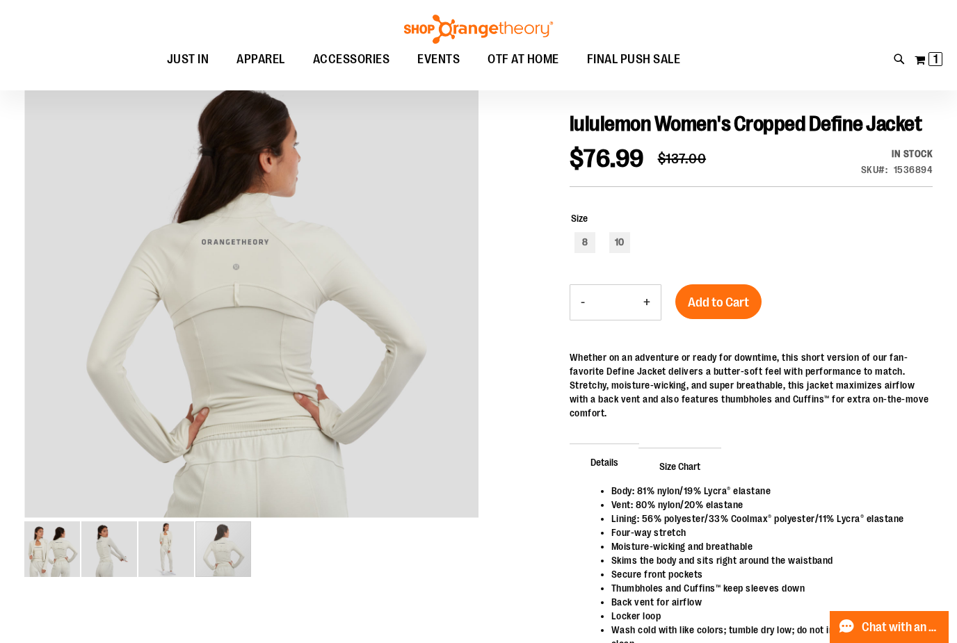
click at [216, 564] on div "carousel" at bounding box center [223, 550] width 56 height 56
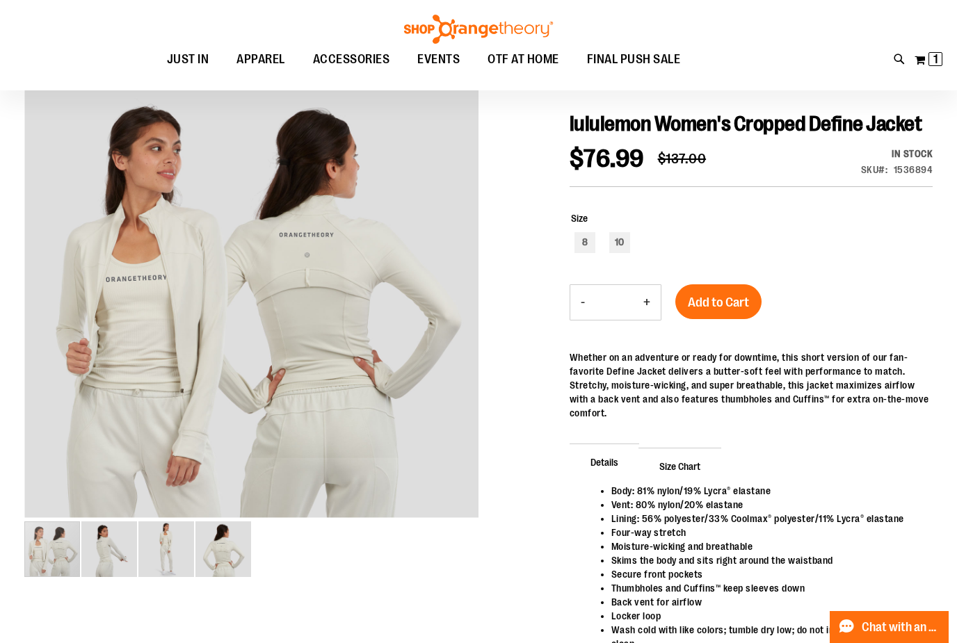
click at [38, 556] on img "image 1 of 4" at bounding box center [52, 550] width 56 height 56
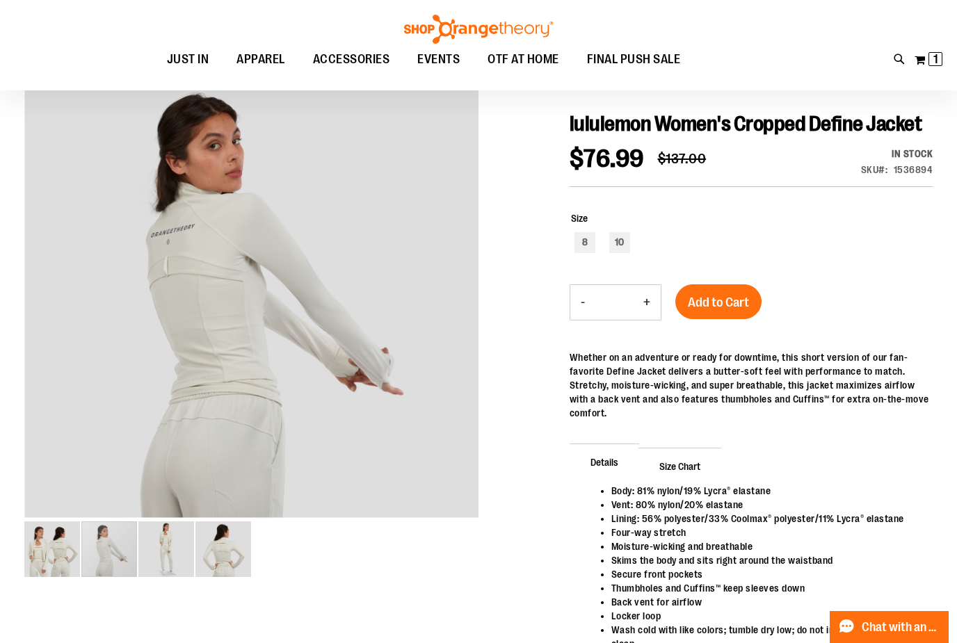
click at [113, 555] on img "image 2 of 4" at bounding box center [109, 550] width 56 height 56
click at [137, 561] on div "carousel" at bounding box center [109, 550] width 56 height 56
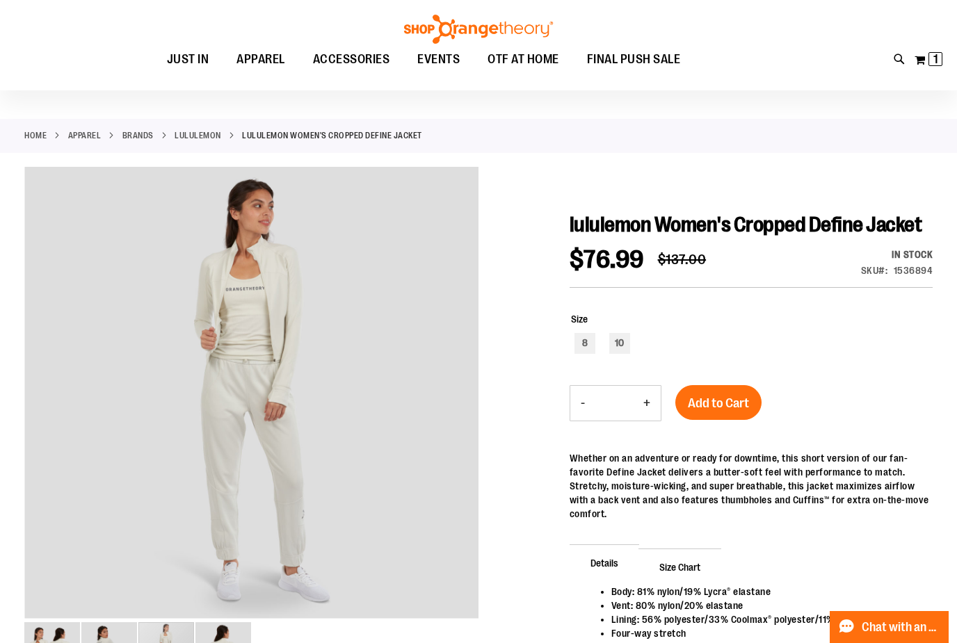
scroll to position [0, 0]
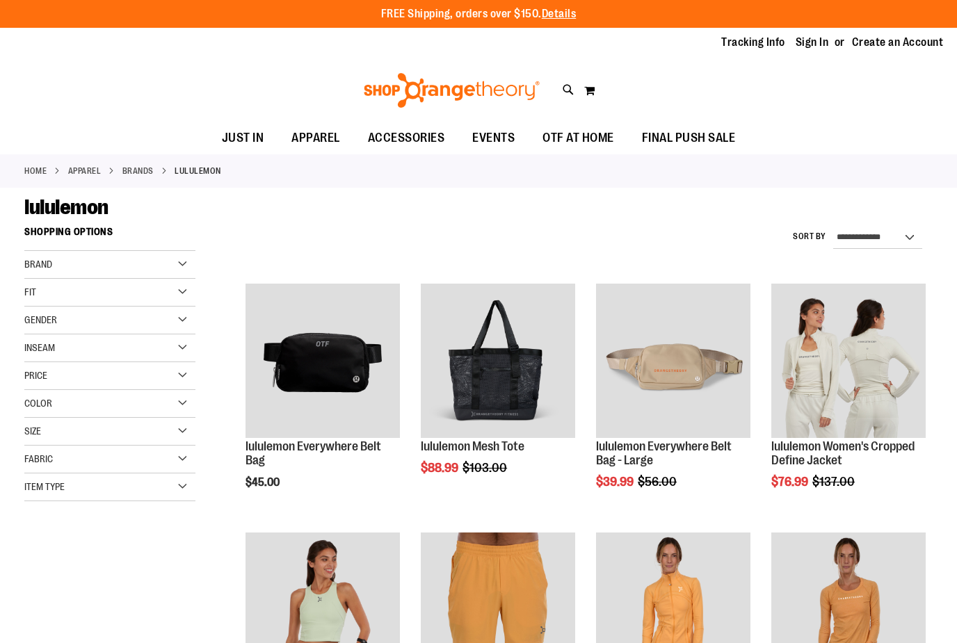
scroll to position [45, 0]
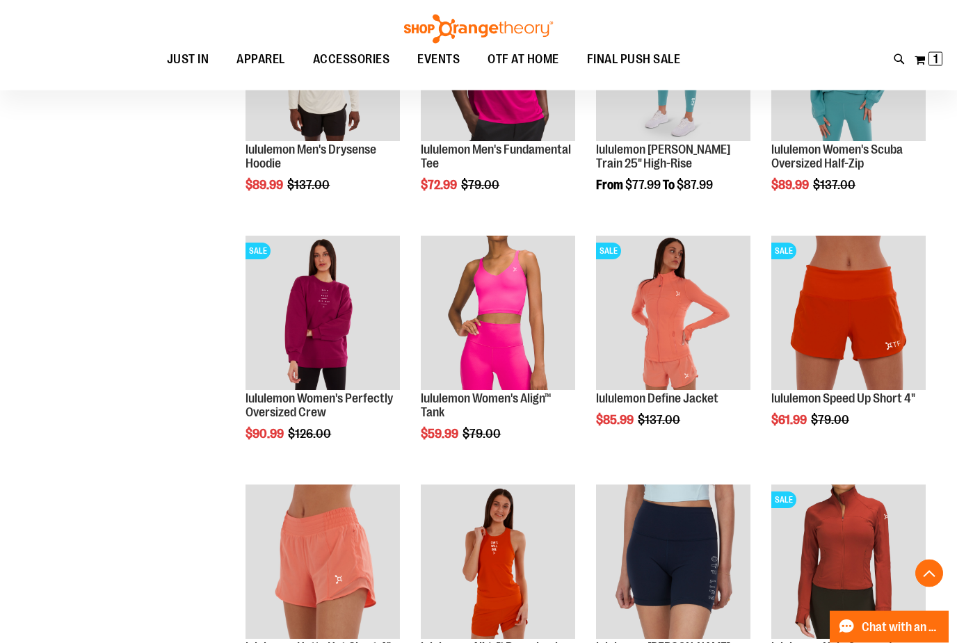
scroll to position [833, 0]
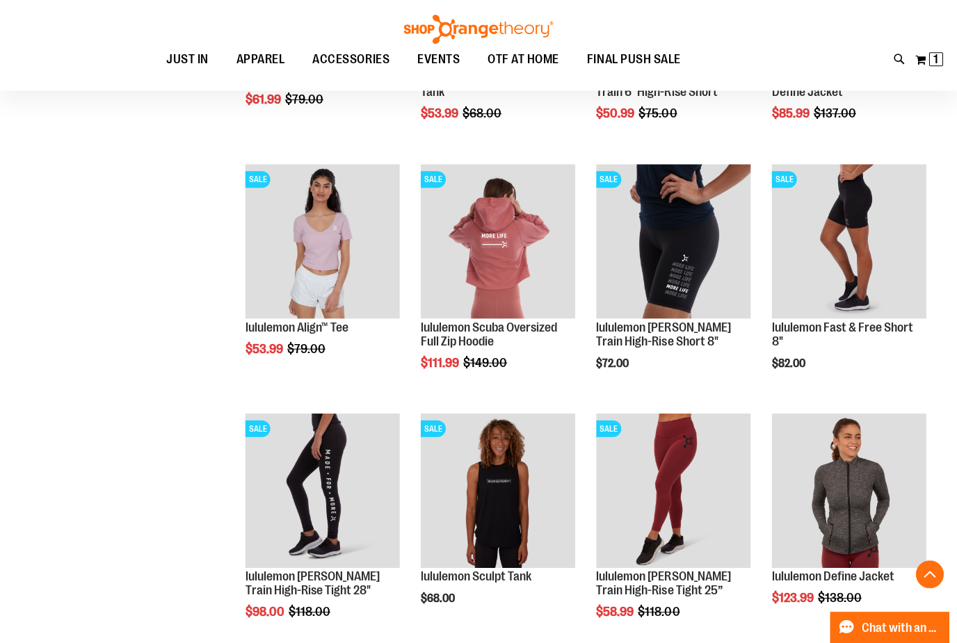
scroll to position [1398, 0]
